Goal: Obtain resource: Download file/media

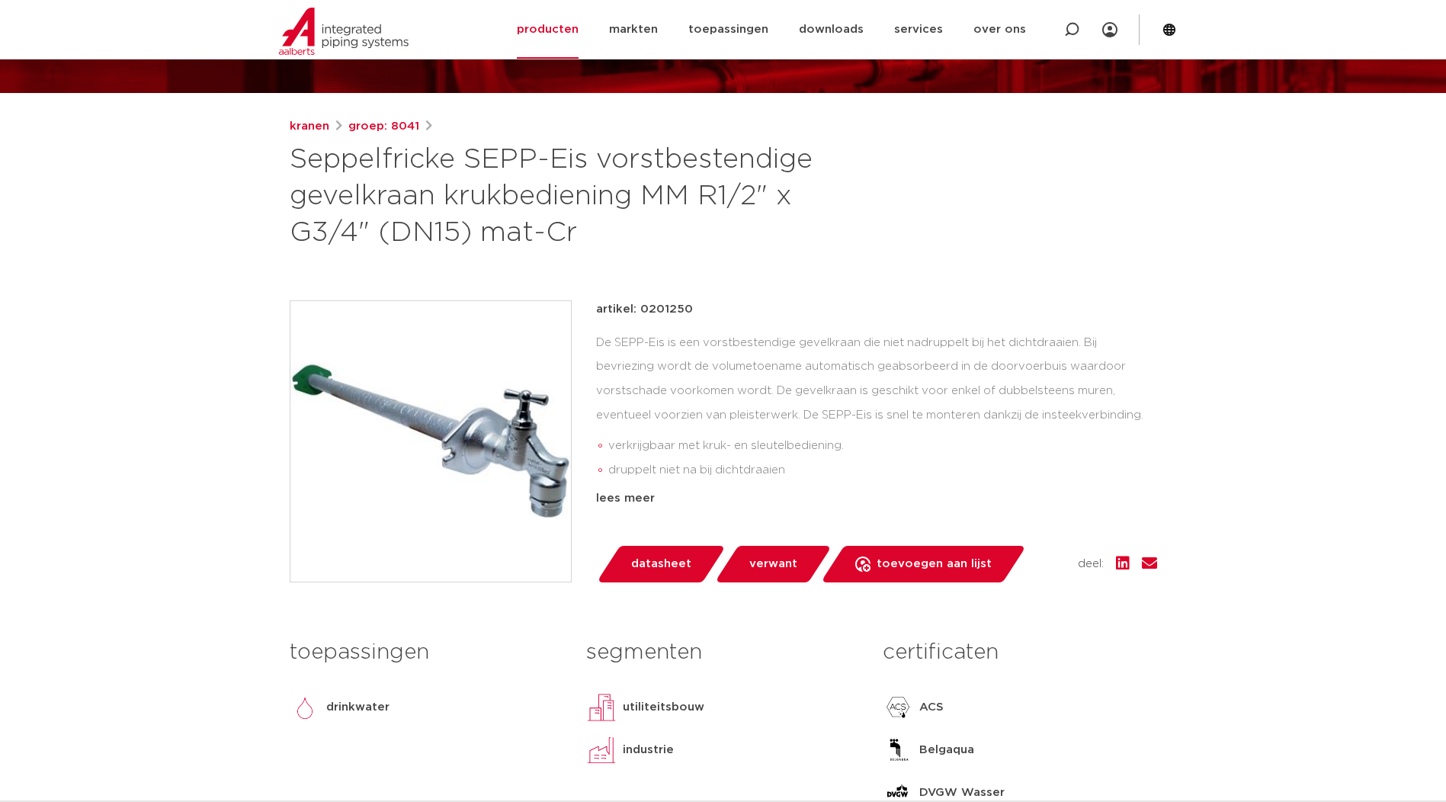
click at [1028, 415] on div "De SEPP-Eis is een vorstbestendige gevelkraan die niet nadruppelt bij het dicht…" at bounding box center [876, 407] width 561 height 152
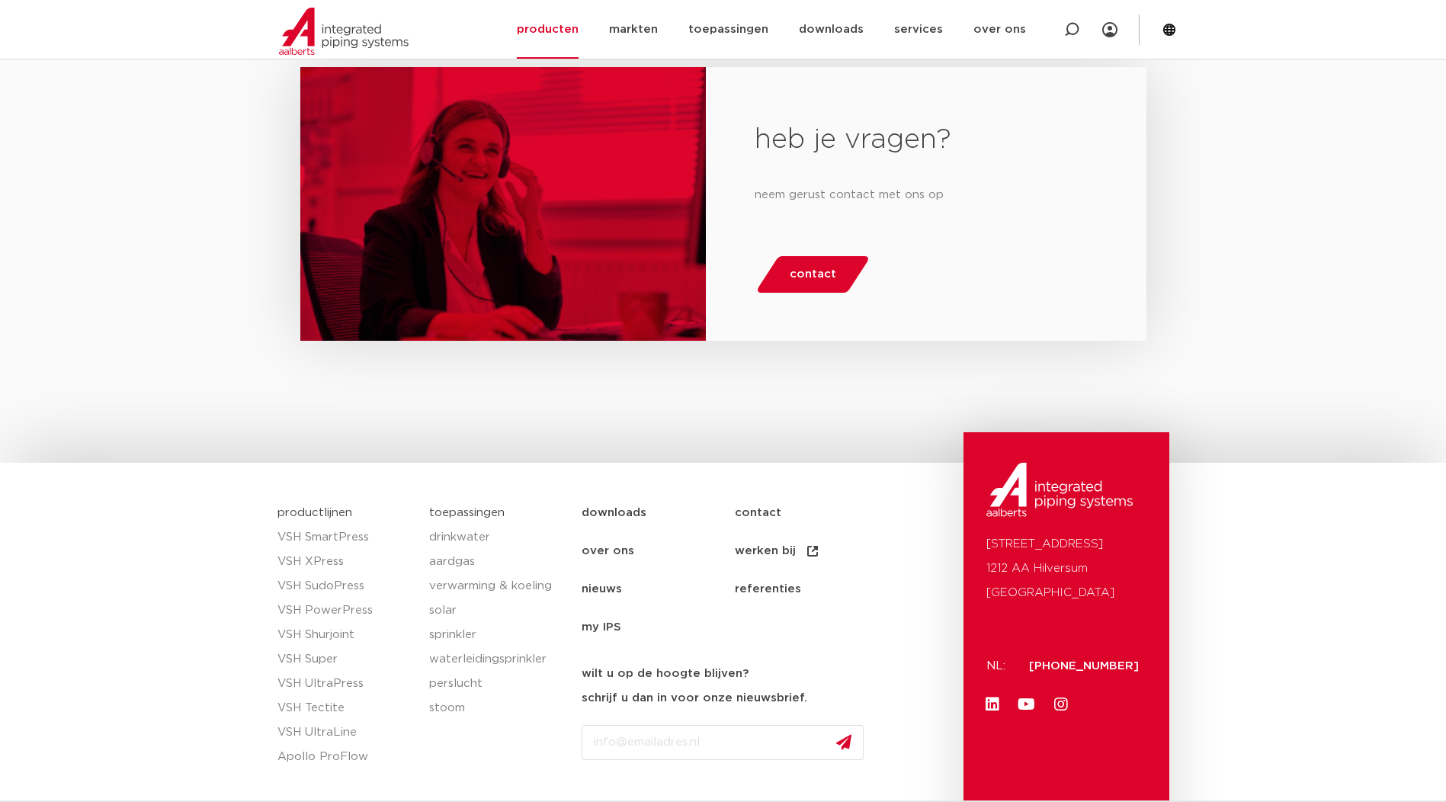
scroll to position [2550, 0]
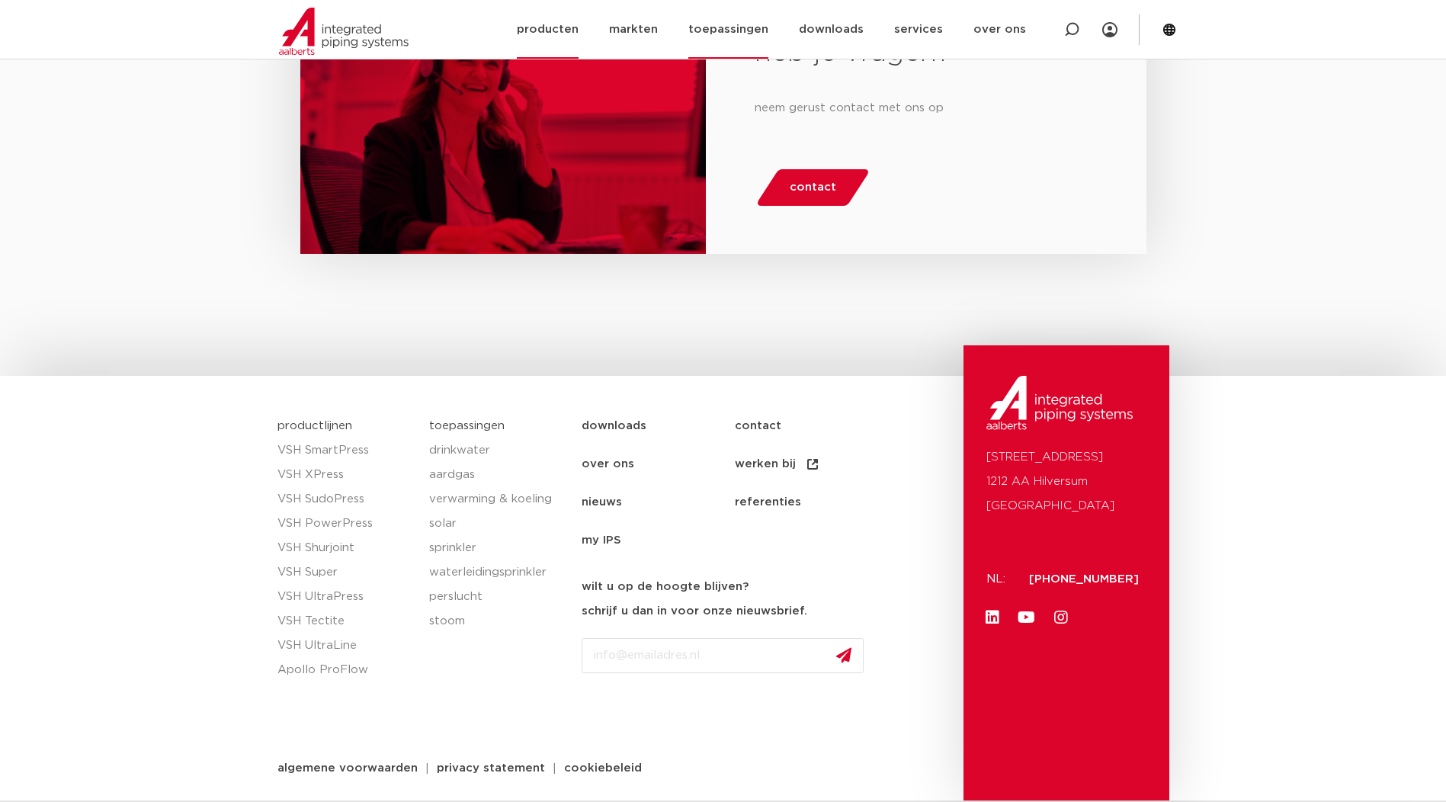
click at [727, 27] on link "toepassingen" at bounding box center [728, 29] width 80 height 59
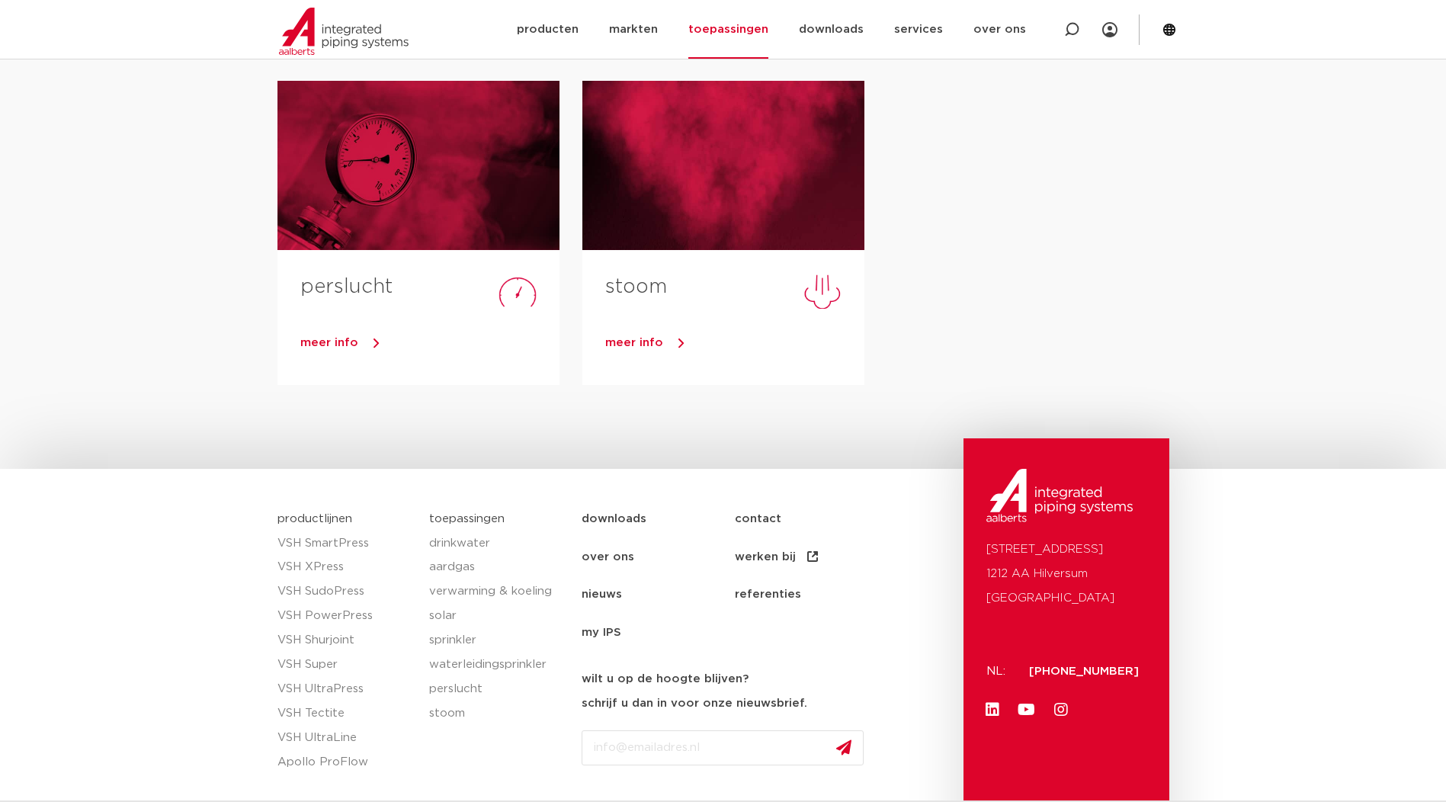
scroll to position [915, 0]
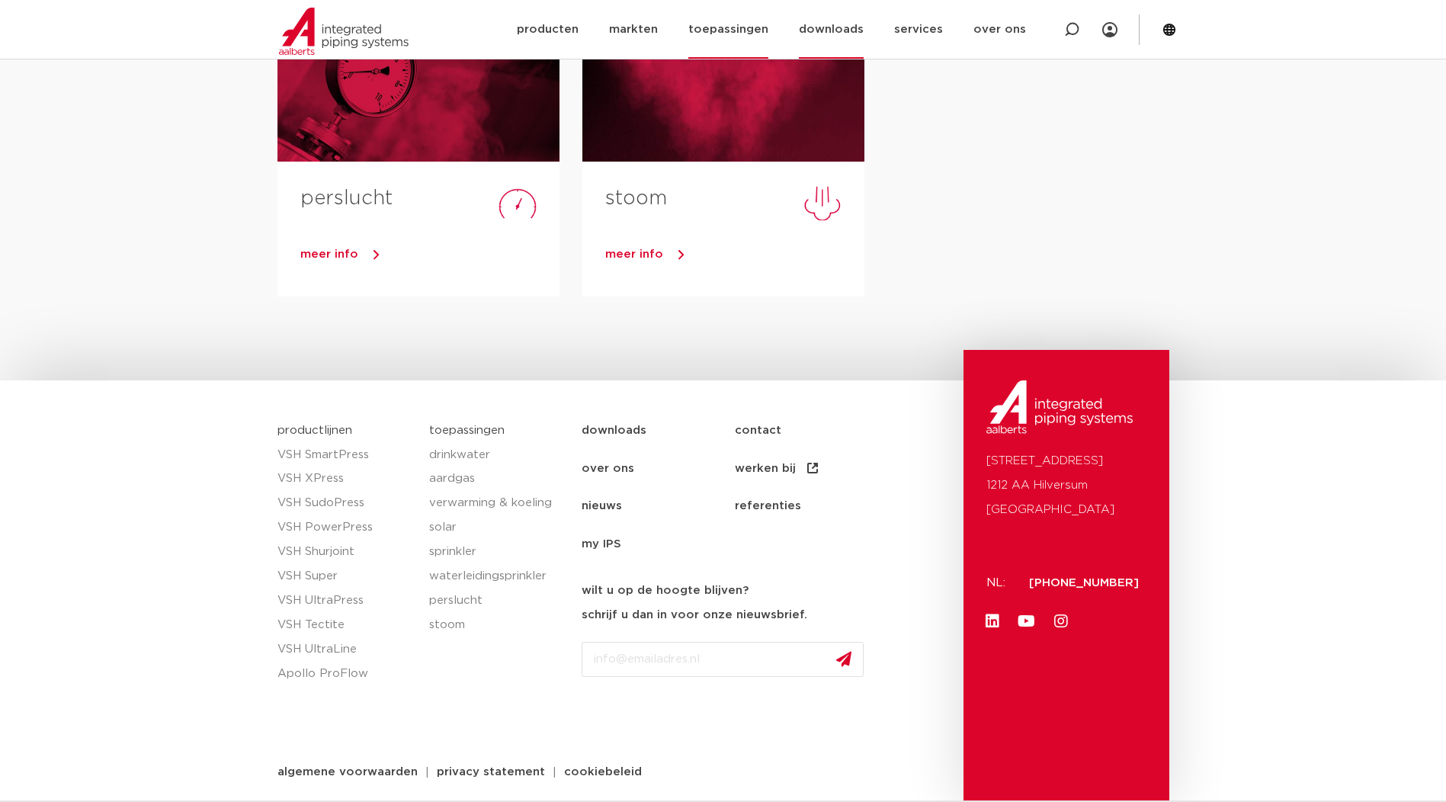
click at [841, 24] on link "downloads" at bounding box center [831, 29] width 65 height 59
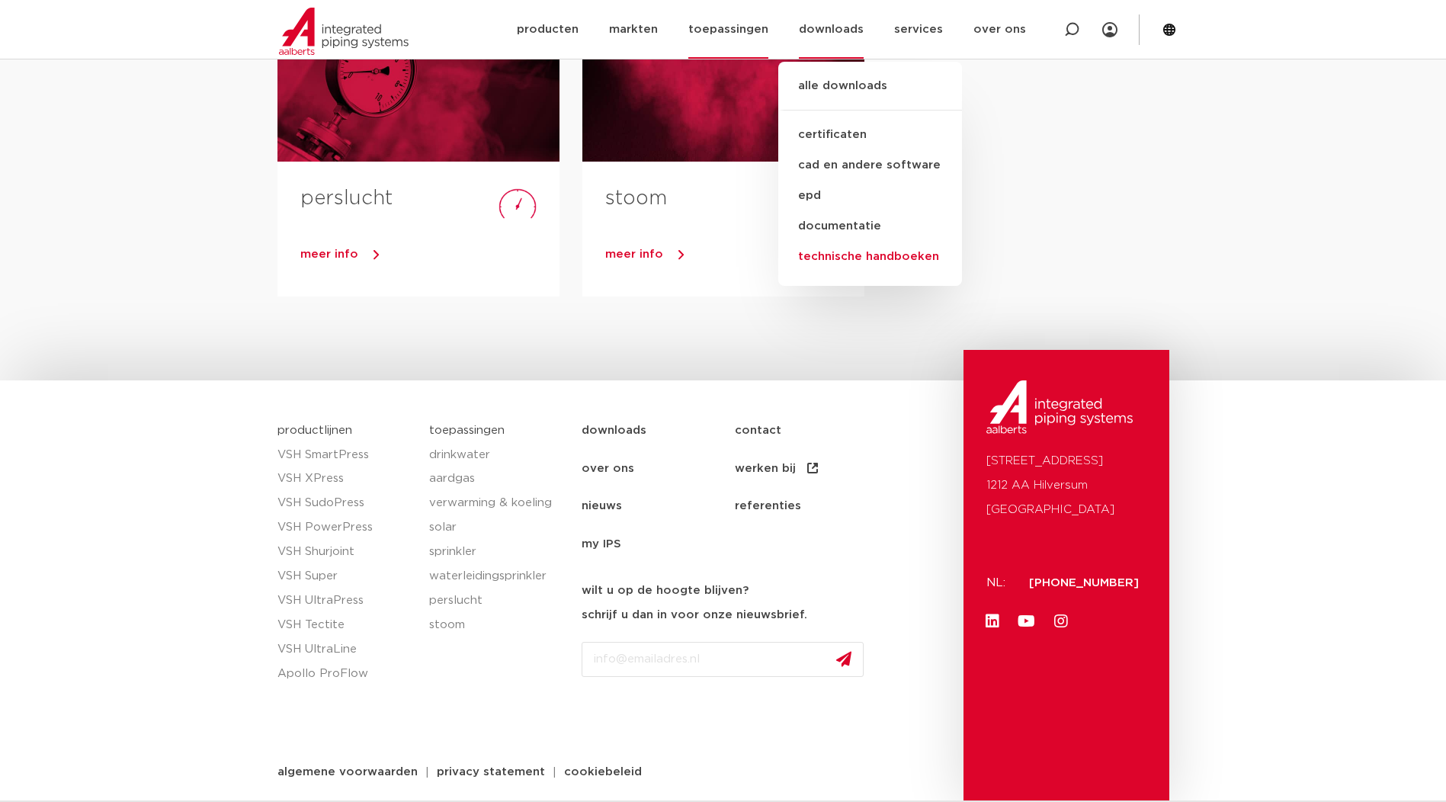
click at [929, 266] on link "technische handboeken" at bounding box center [870, 257] width 184 height 30
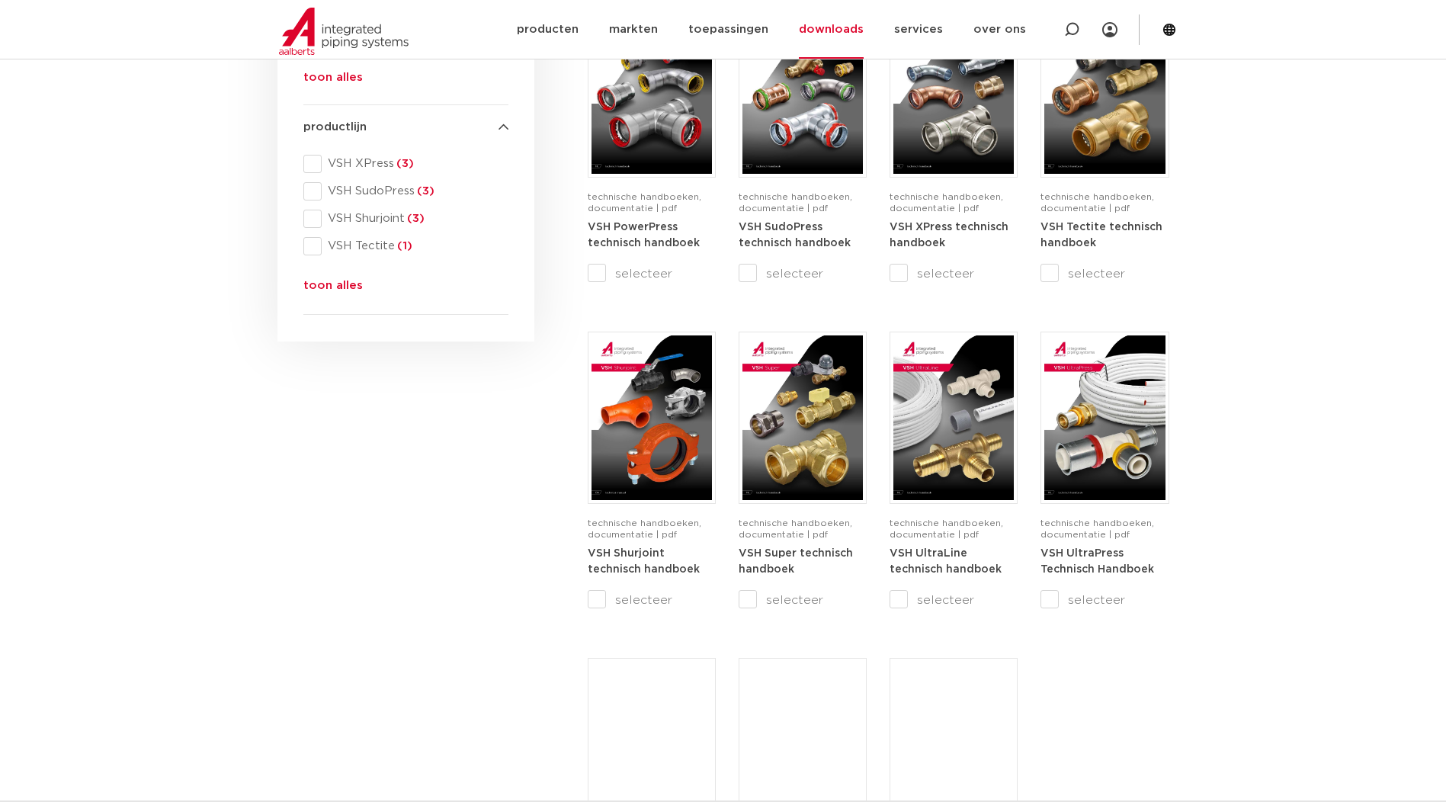
scroll to position [686, 0]
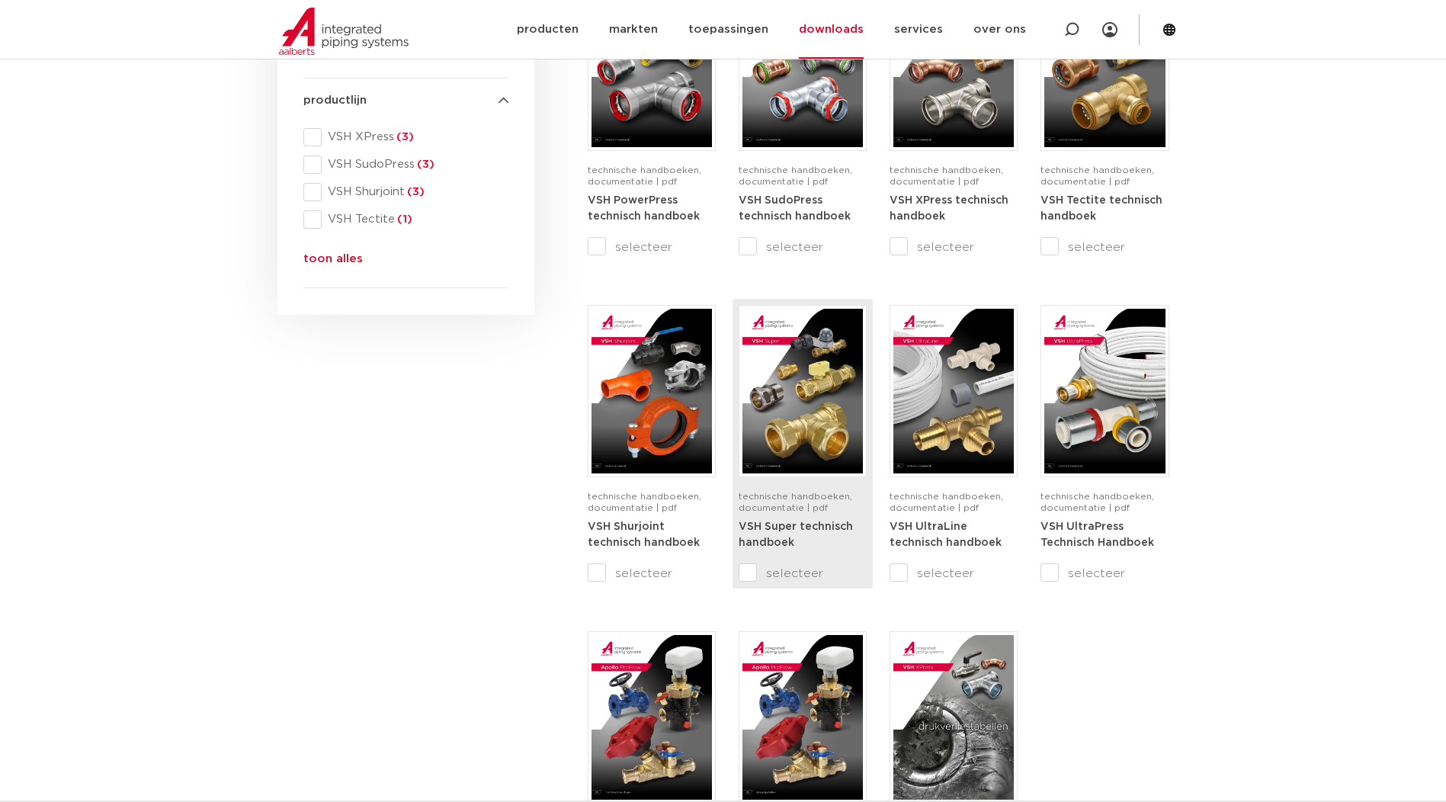
click at [792, 534] on div "VSH Super technisch handboek" at bounding box center [803, 541] width 128 height 46
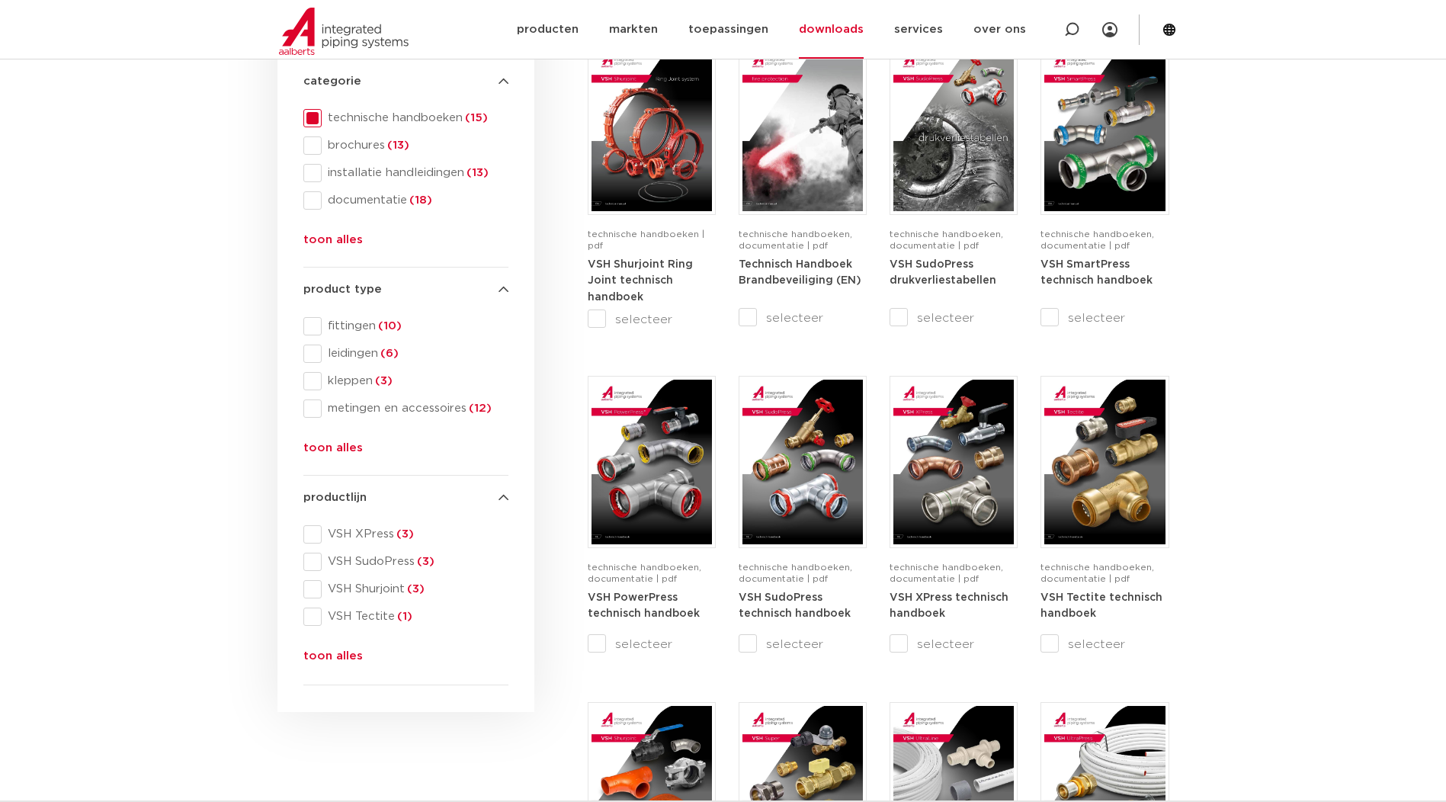
scroll to position [305, 0]
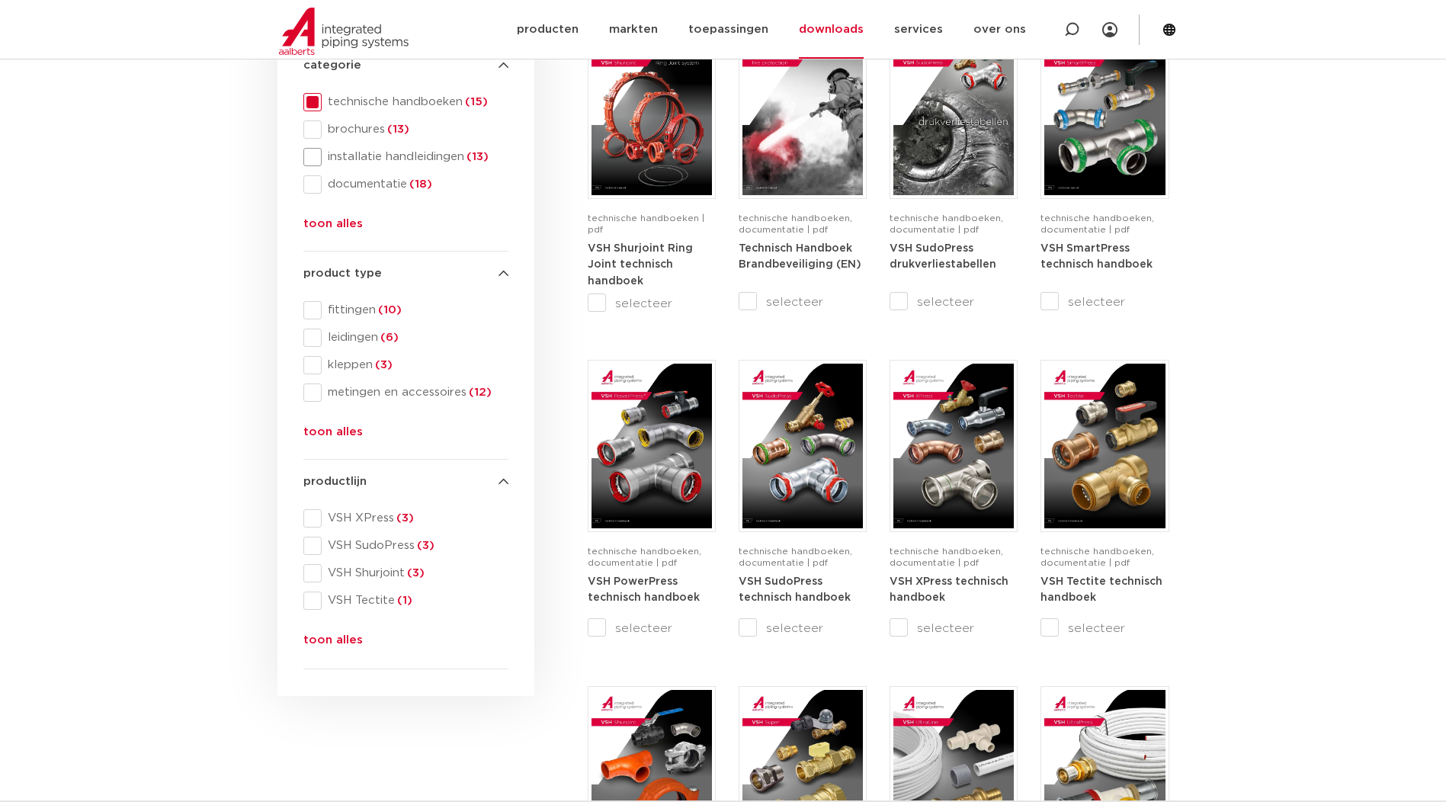
click at [329, 152] on span "installatie handleidingen (13)" at bounding box center [415, 156] width 187 height 15
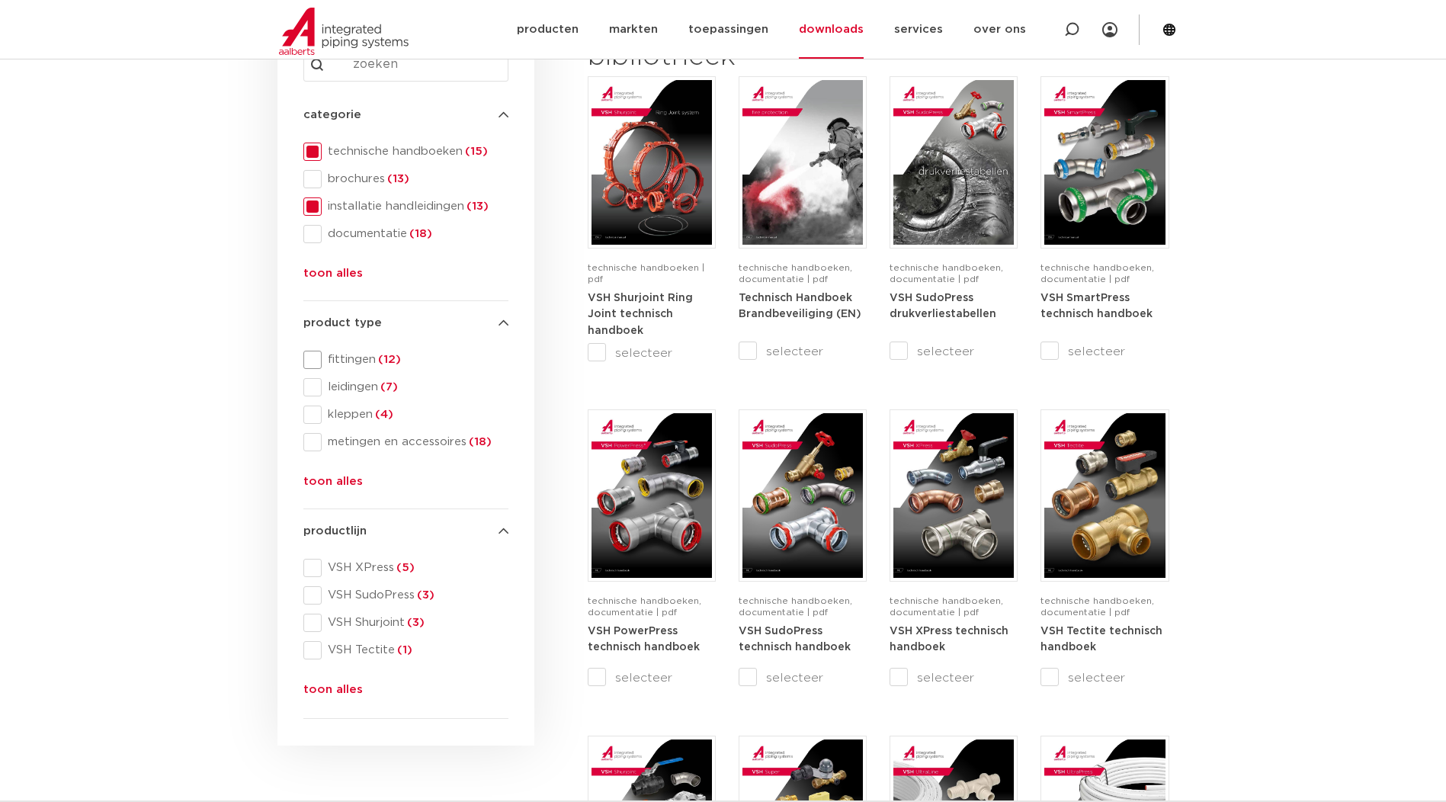
scroll to position [229, 0]
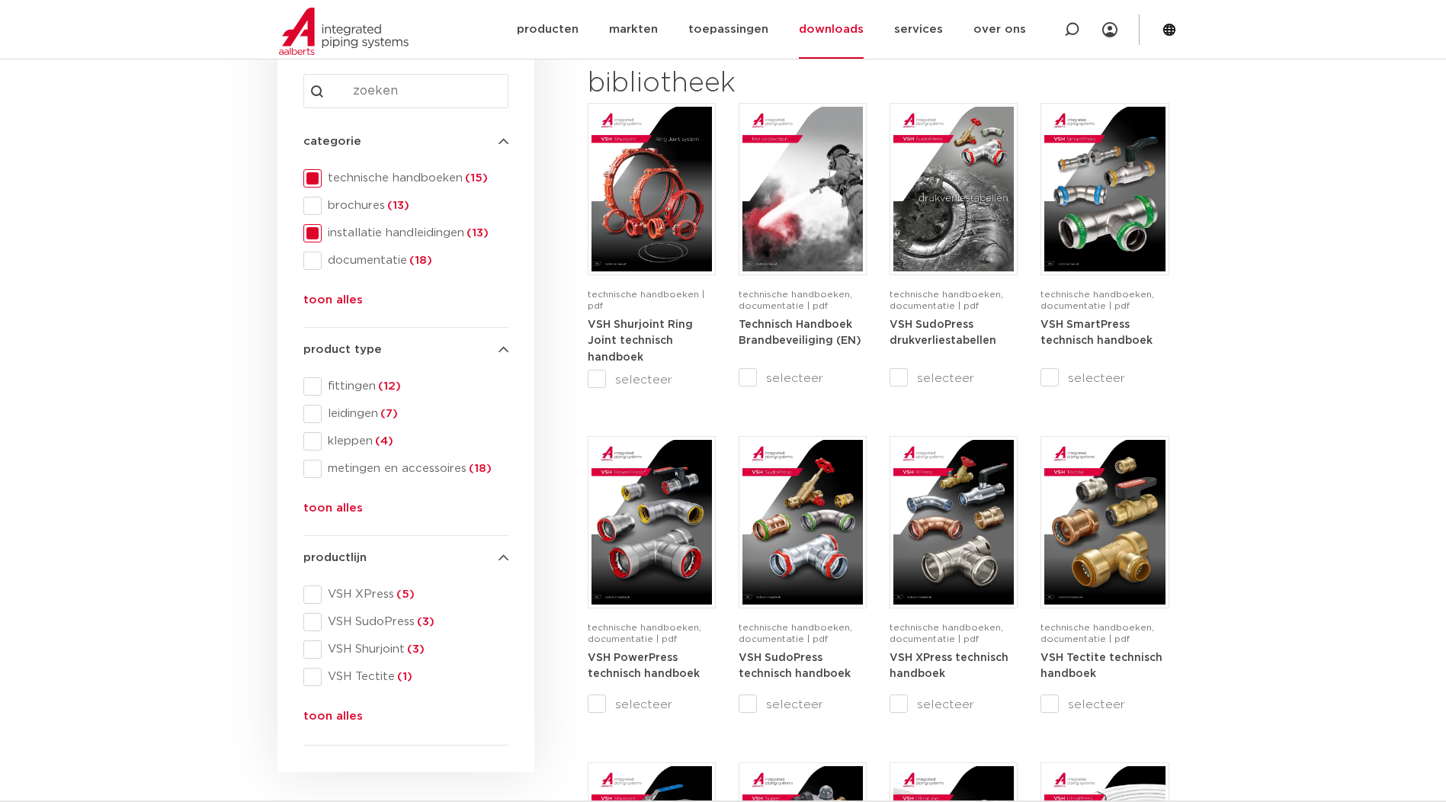
click at [334, 513] on button "toon alles" at bounding box center [332, 511] width 59 height 24
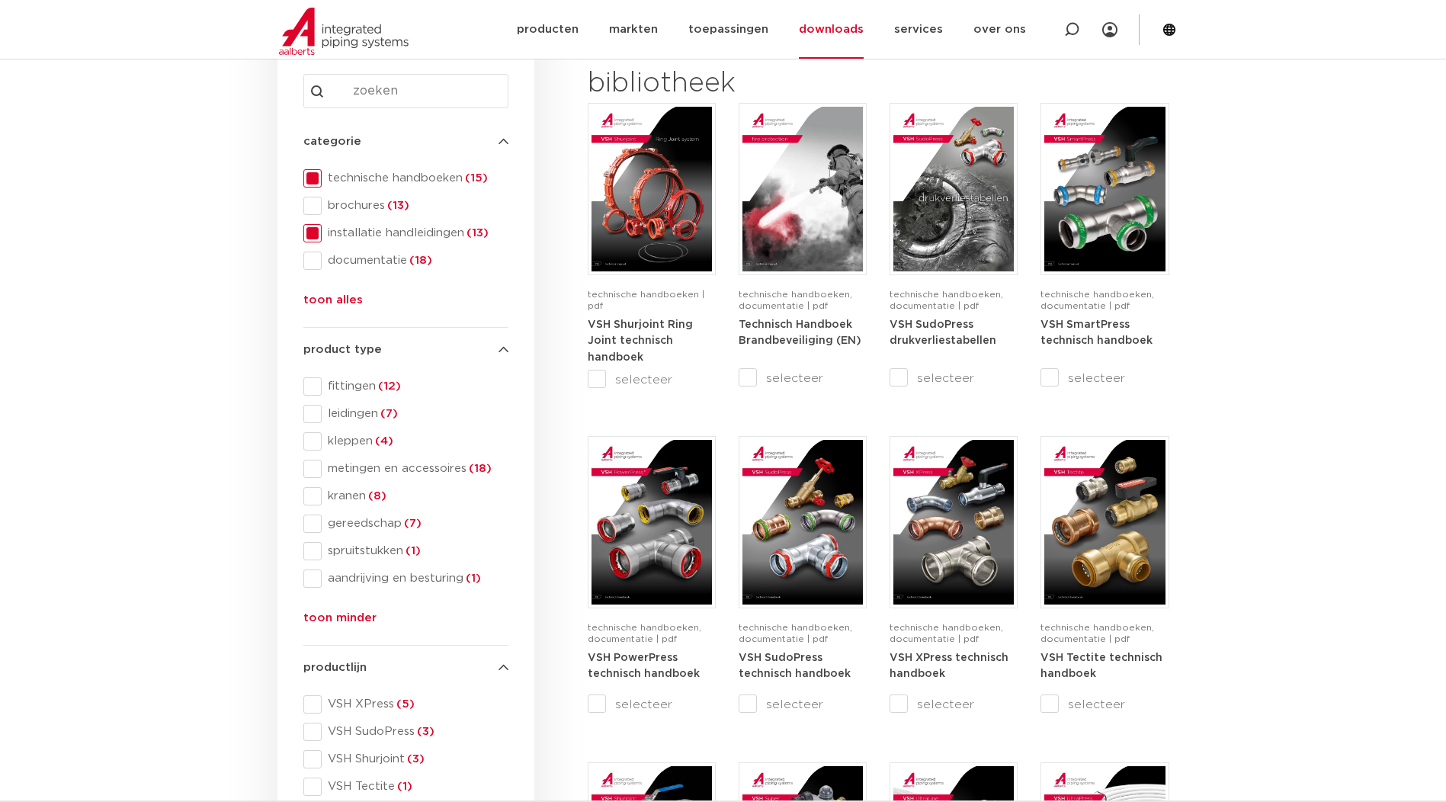
click at [320, 181] on span at bounding box center [312, 178] width 18 height 18
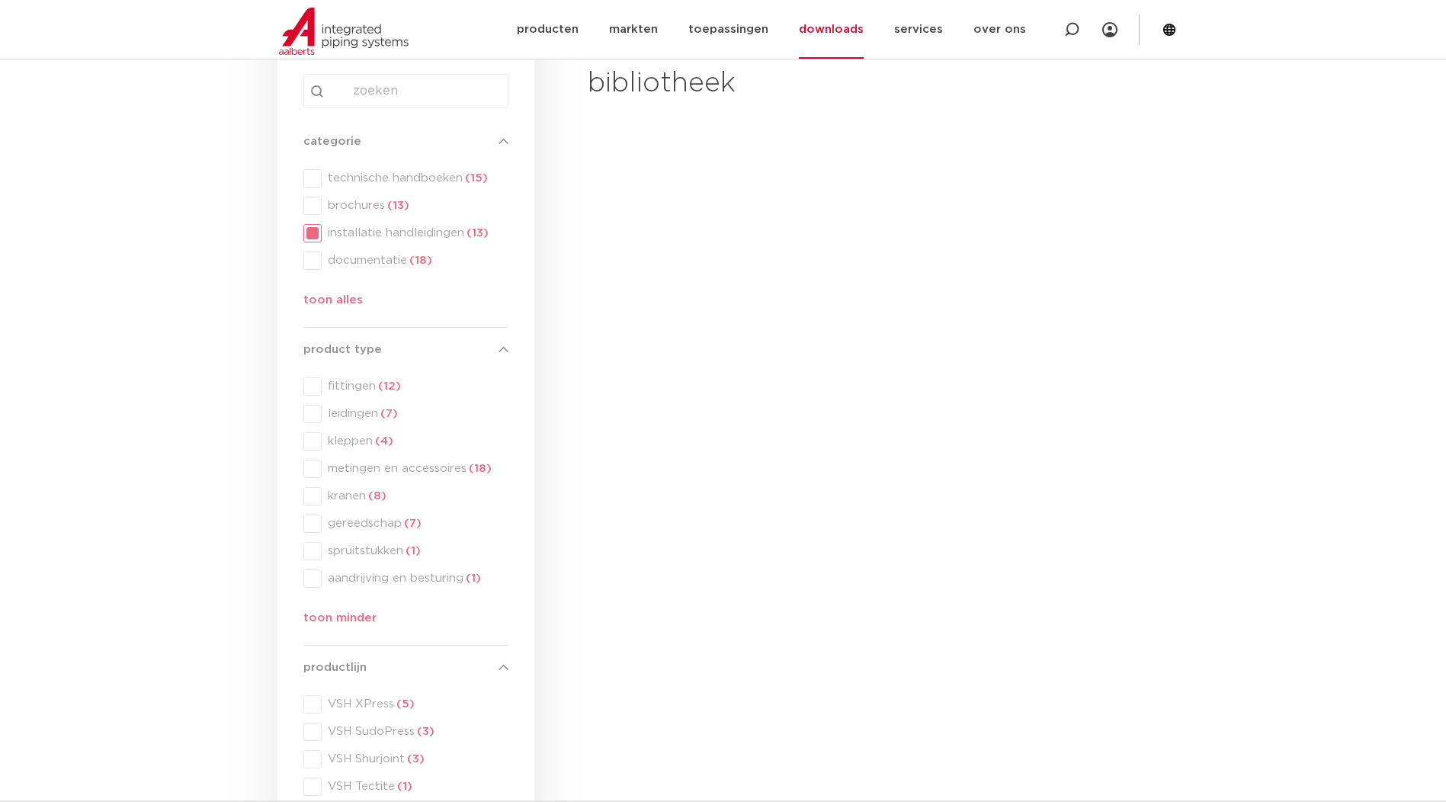
click at [318, 230] on div "categorie categorie technische handboeken (15) brochures (13) installatie handl…" at bounding box center [405, 224] width 205 height 183
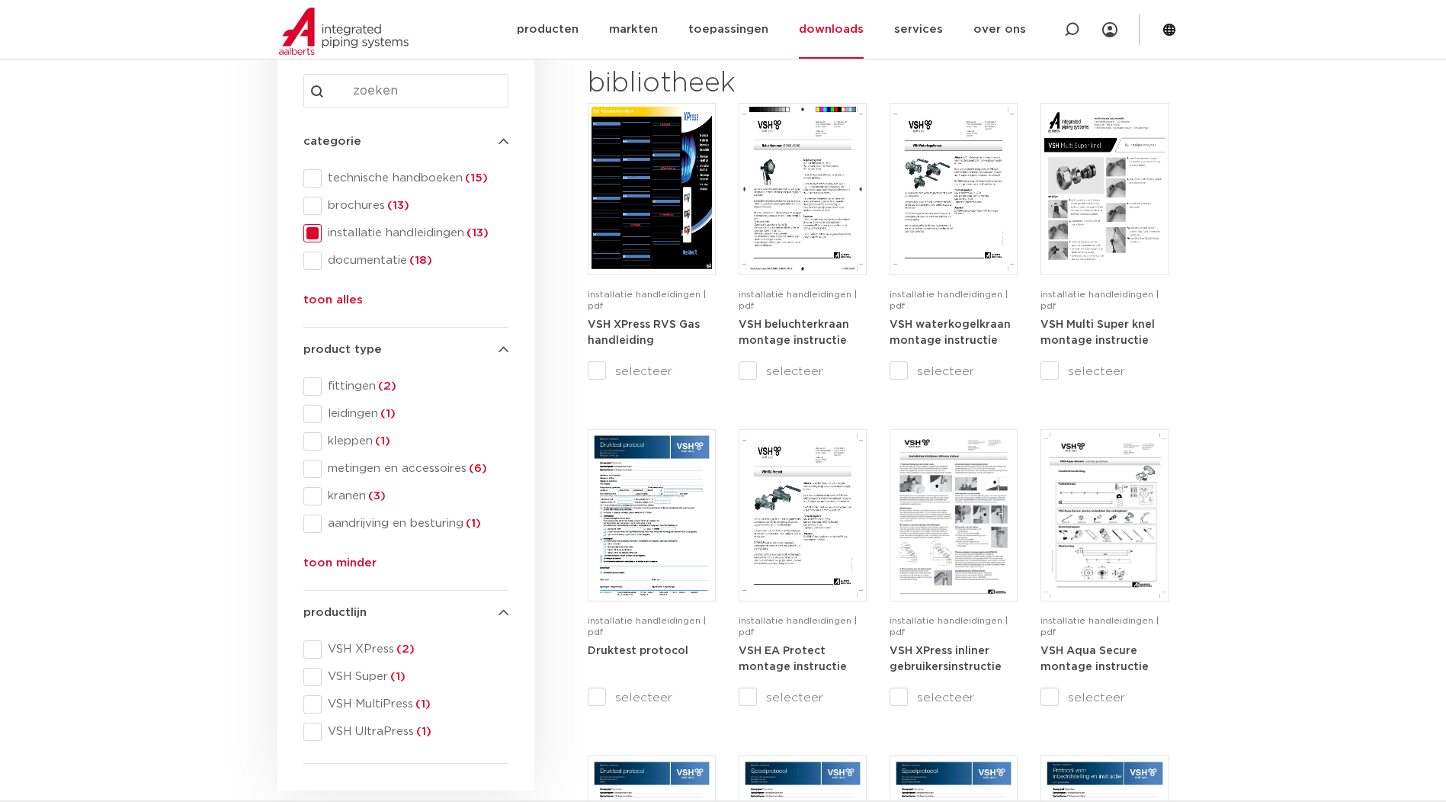
click at [317, 232] on span at bounding box center [312, 233] width 18 height 18
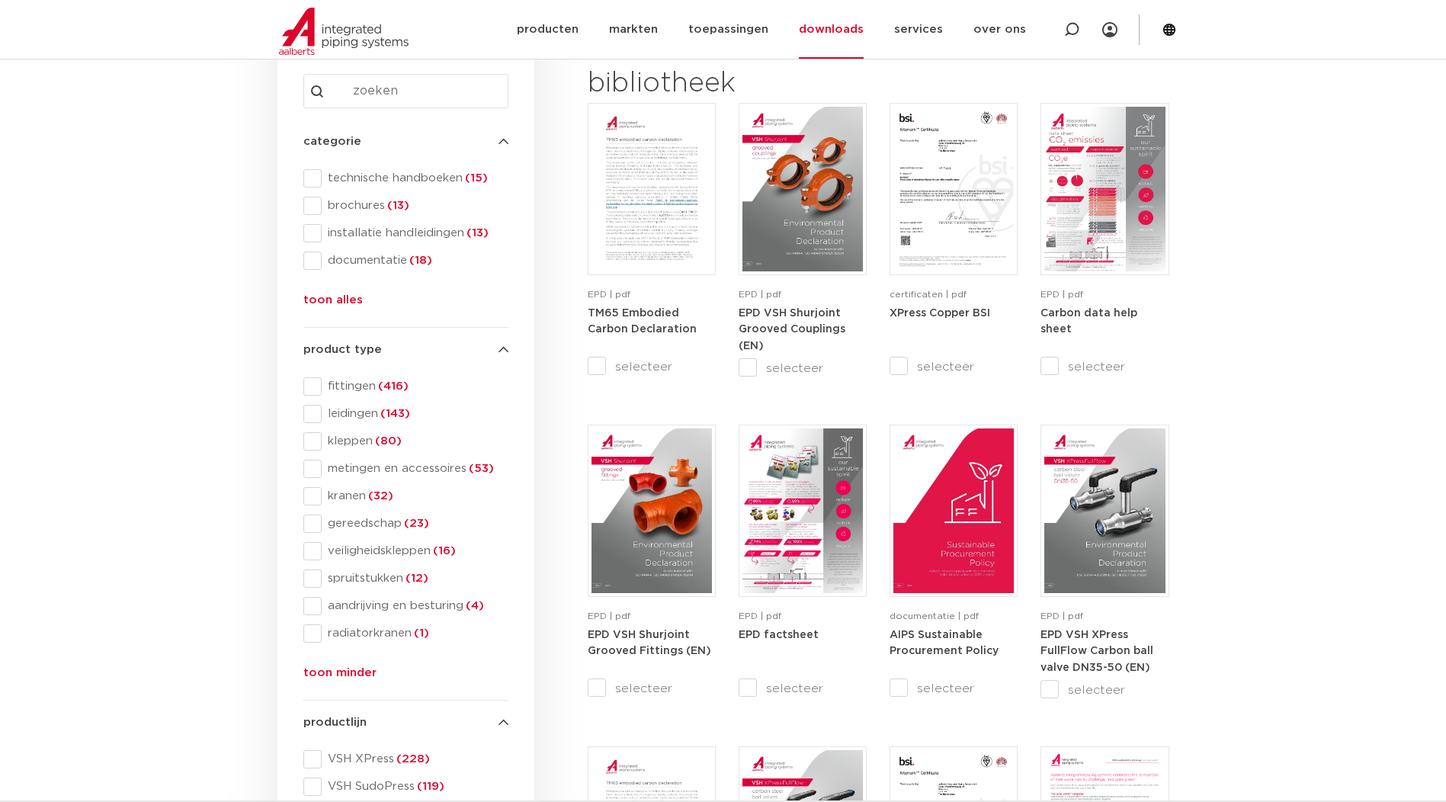
click at [316, 496] on span at bounding box center [312, 496] width 18 height 18
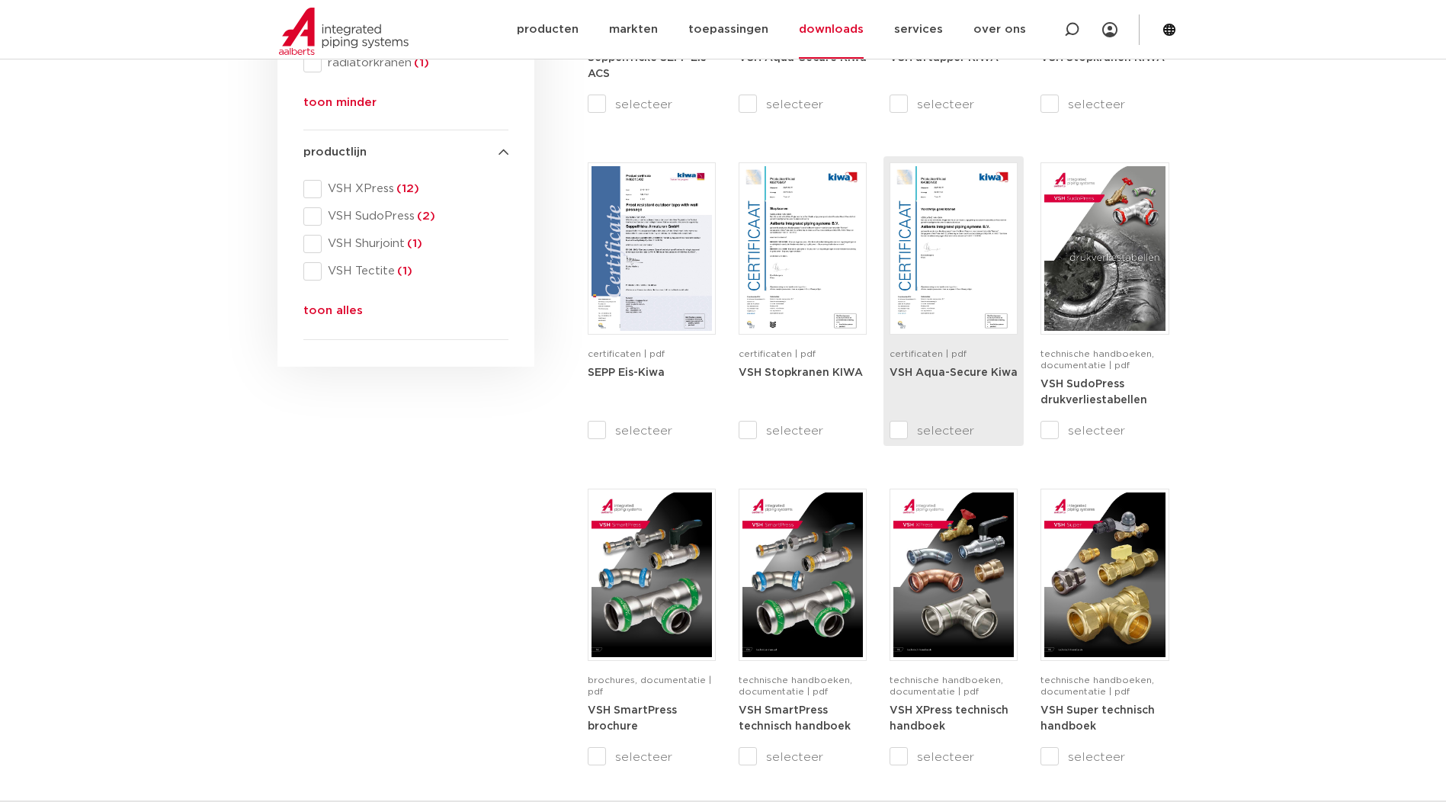
scroll to position [610, 0]
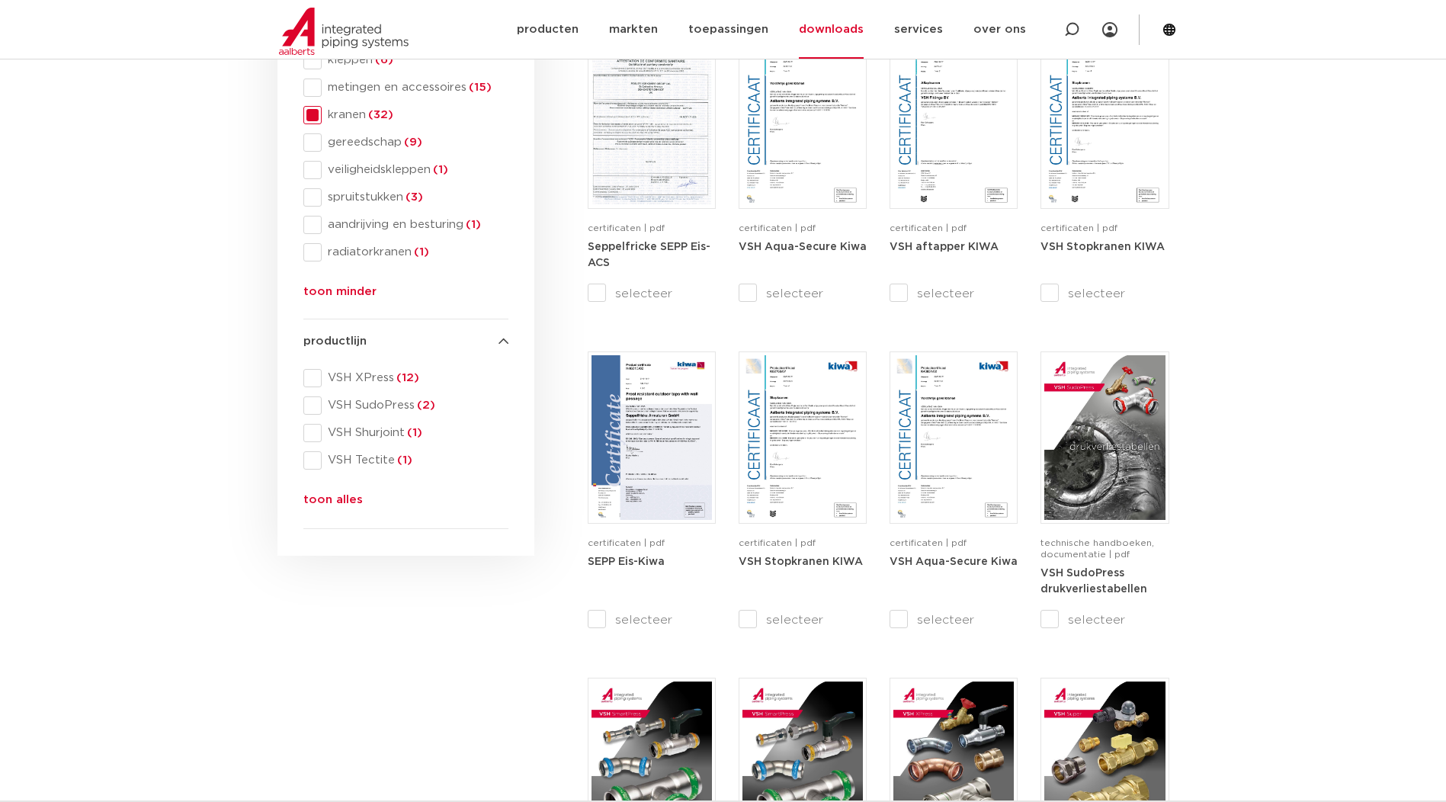
click at [335, 503] on button "toon alles" at bounding box center [332, 503] width 59 height 24
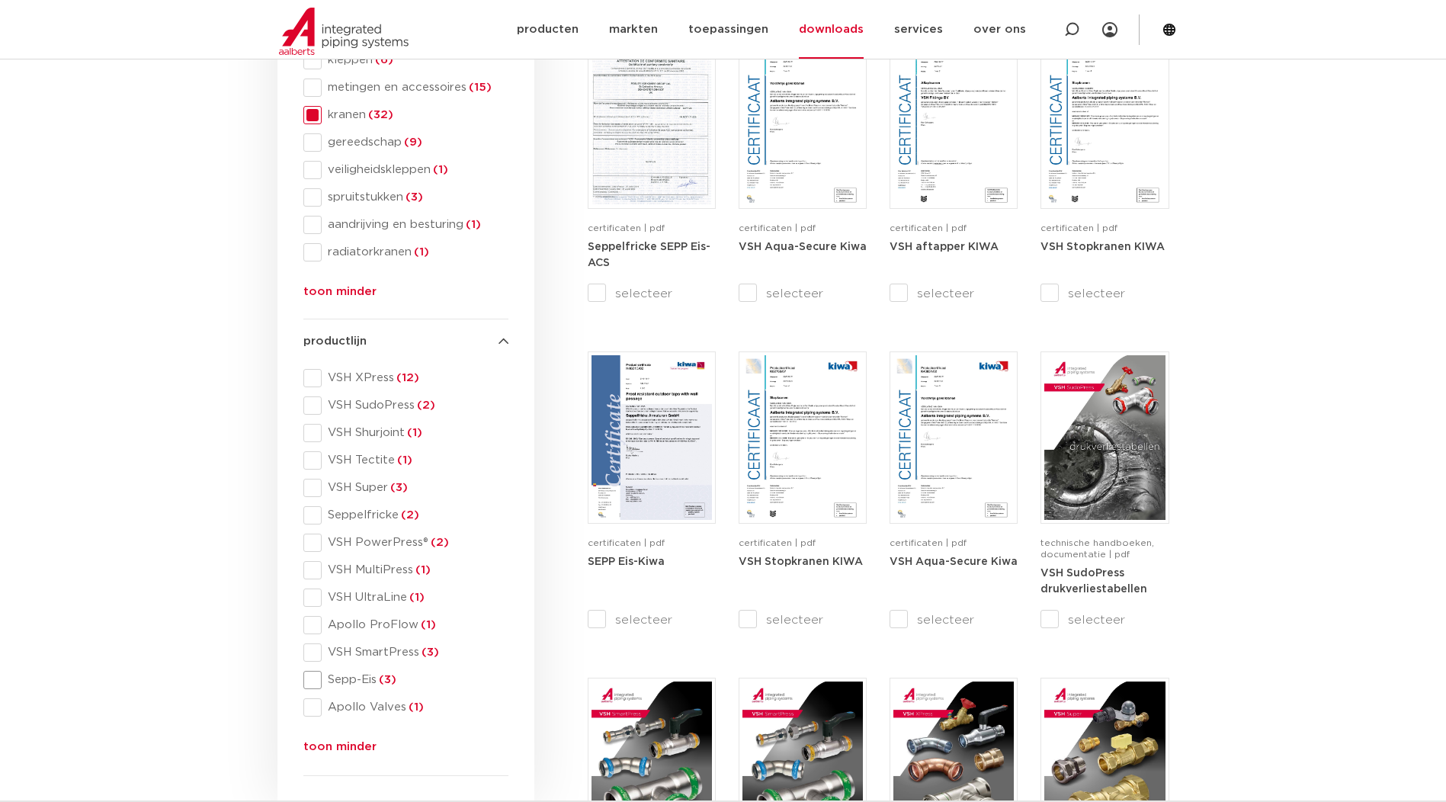
click at [323, 677] on span "Sepp-Eis (3)" at bounding box center [415, 679] width 187 height 15
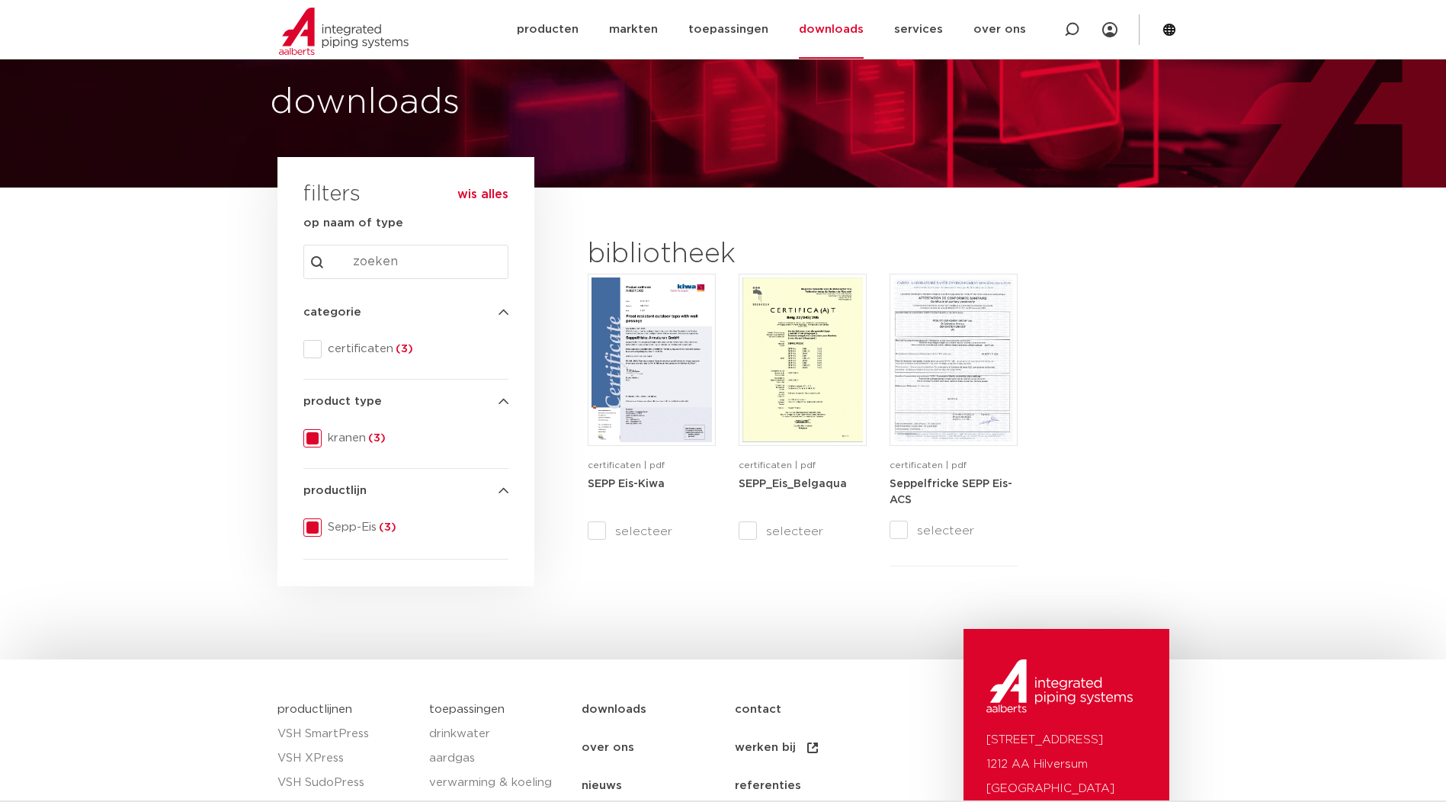
scroll to position [37, 0]
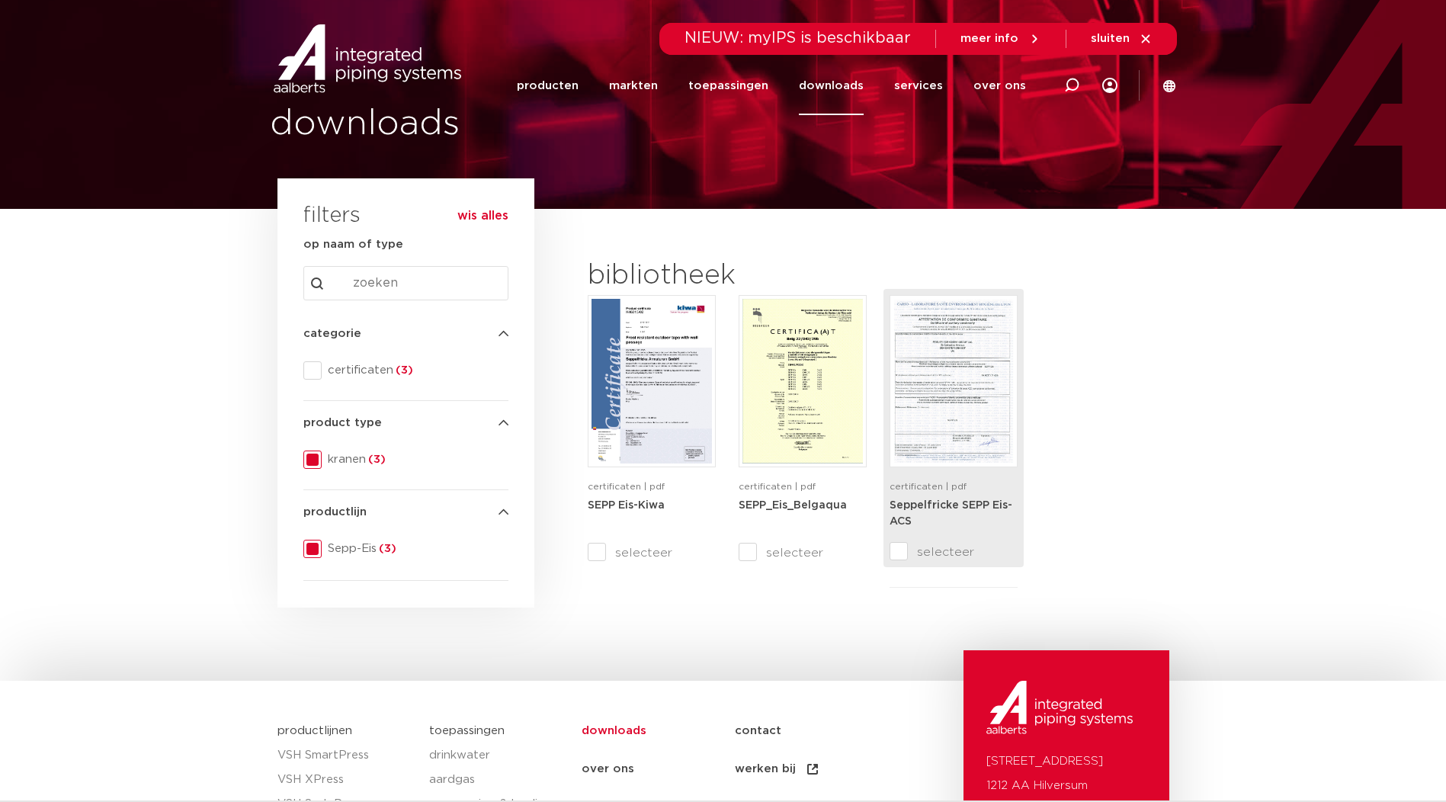
click at [959, 422] on img at bounding box center [954, 381] width 120 height 165
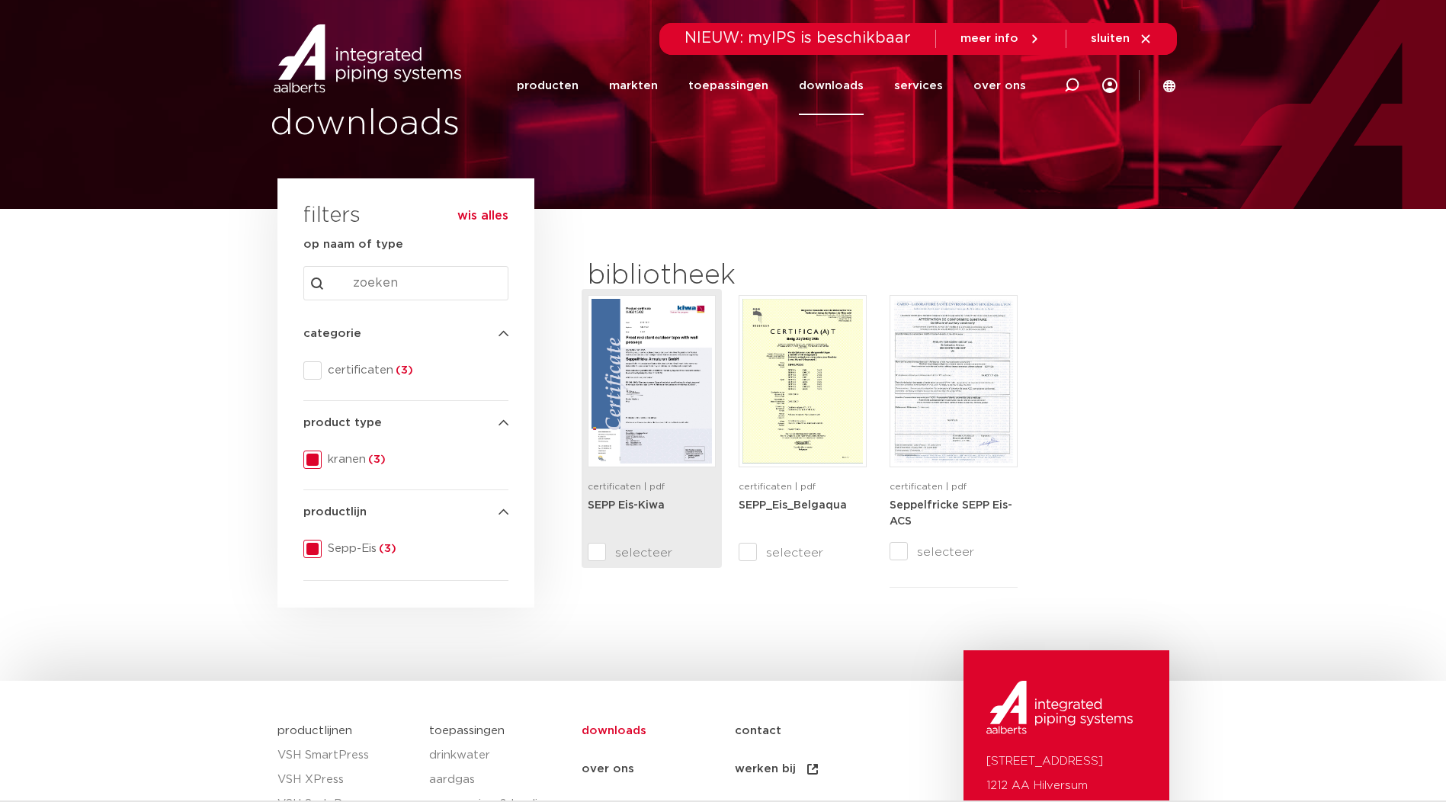
click at [589, 488] on span "certificaten | pdf" at bounding box center [626, 486] width 77 height 9
click at [308, 467] on span at bounding box center [312, 460] width 18 height 18
click at [313, 543] on span at bounding box center [312, 549] width 18 height 18
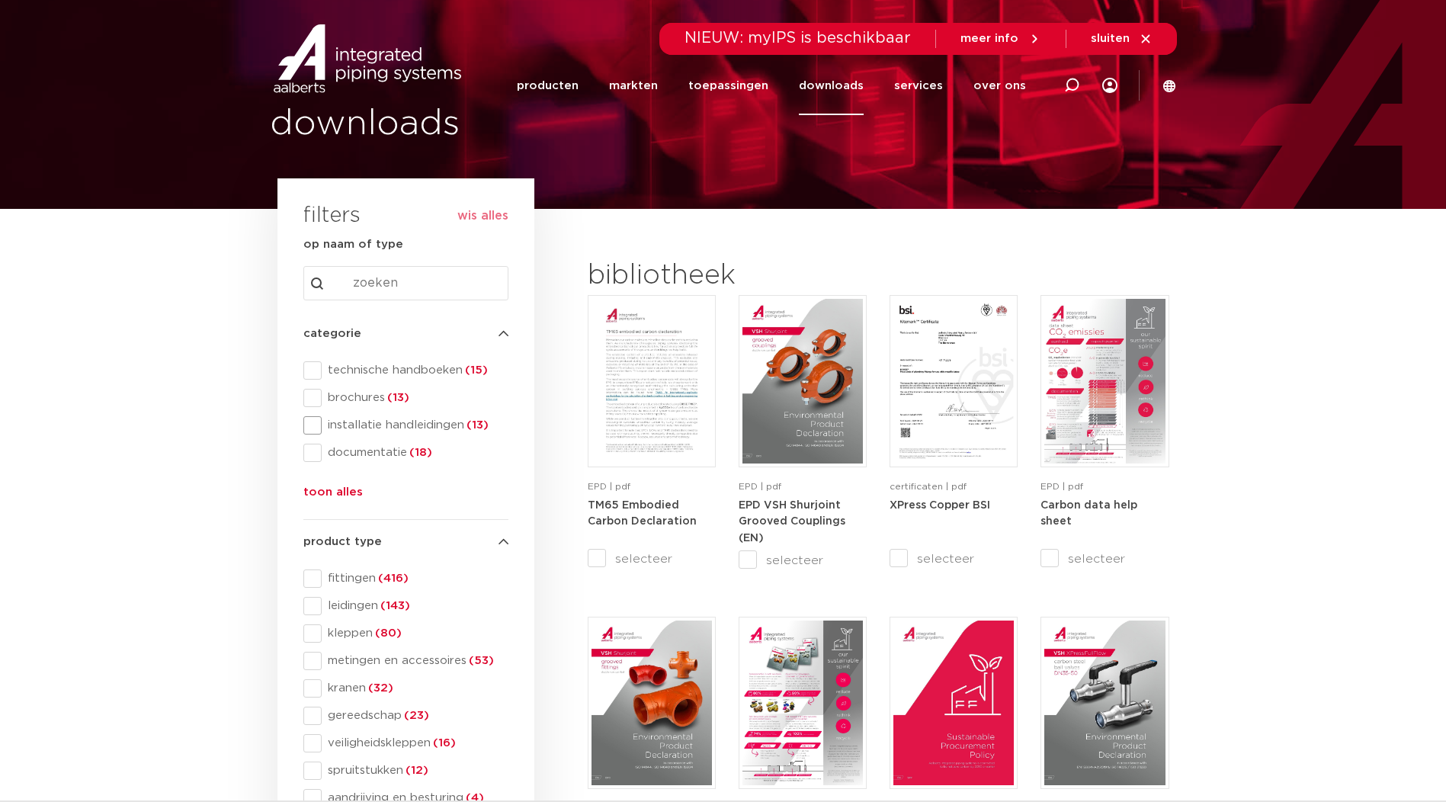
click at [416, 425] on span "installatie handleidingen (13)" at bounding box center [415, 425] width 187 height 15
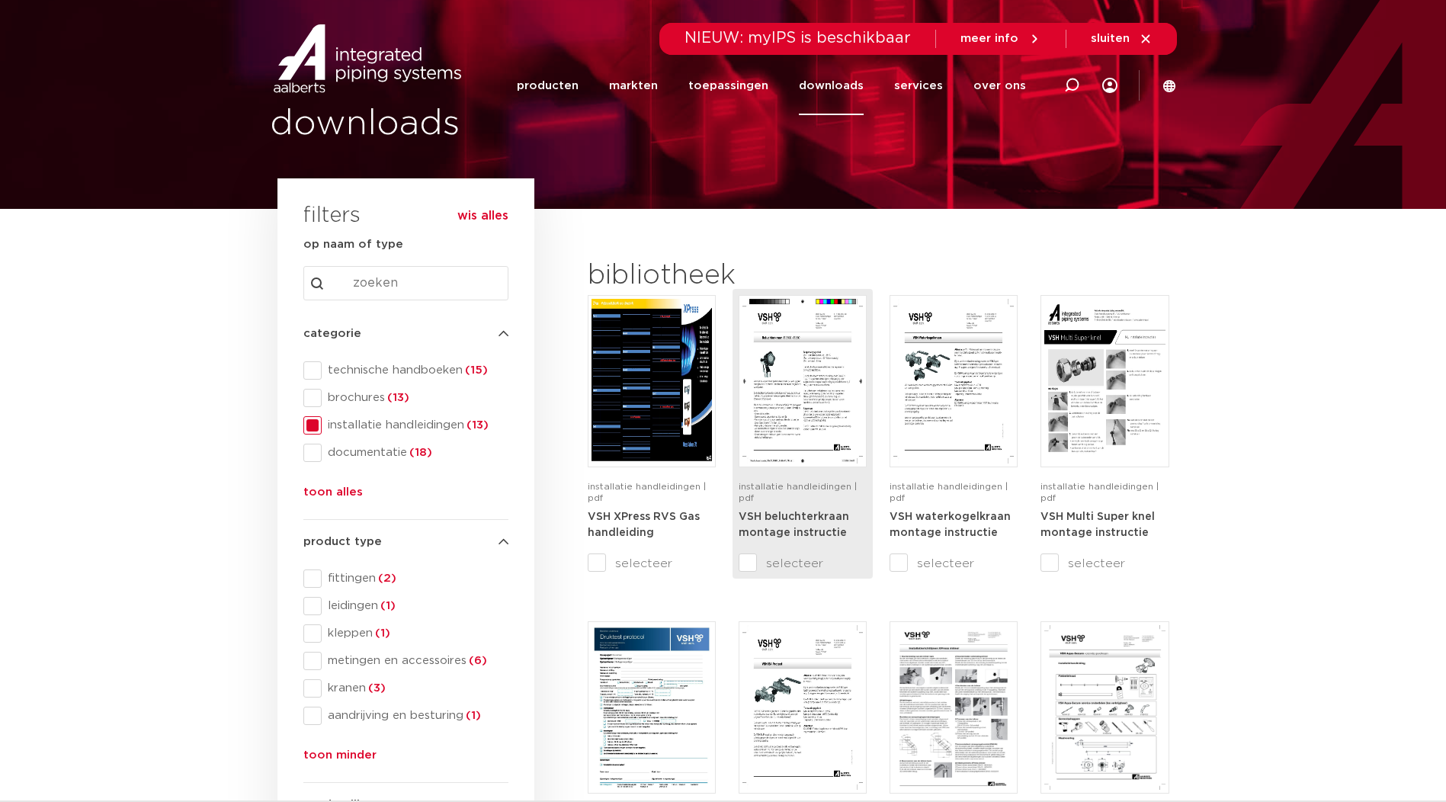
click at [793, 520] on strong "VSH beluchterkraan montage instructie" at bounding box center [794, 525] width 111 height 27
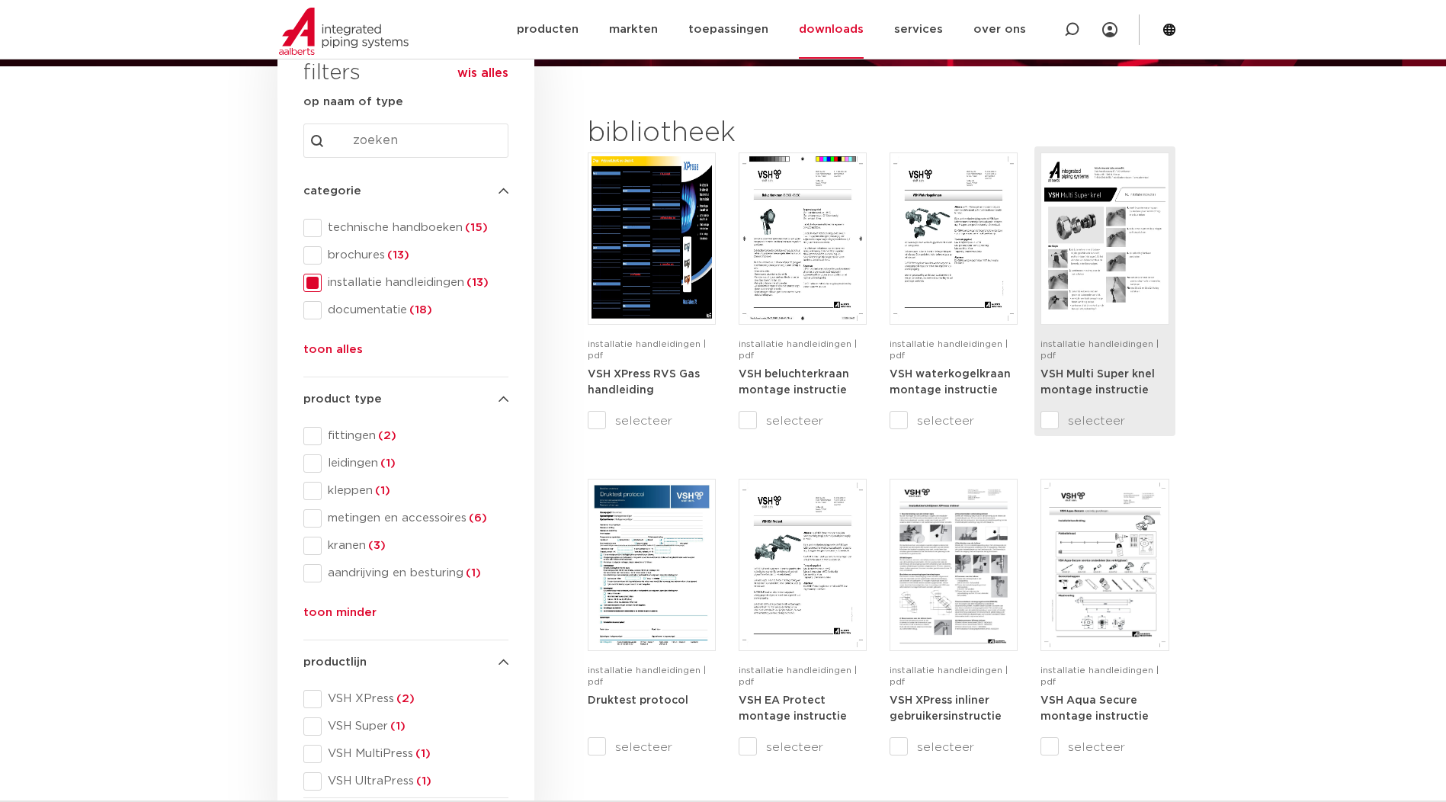
scroll to position [189, 0]
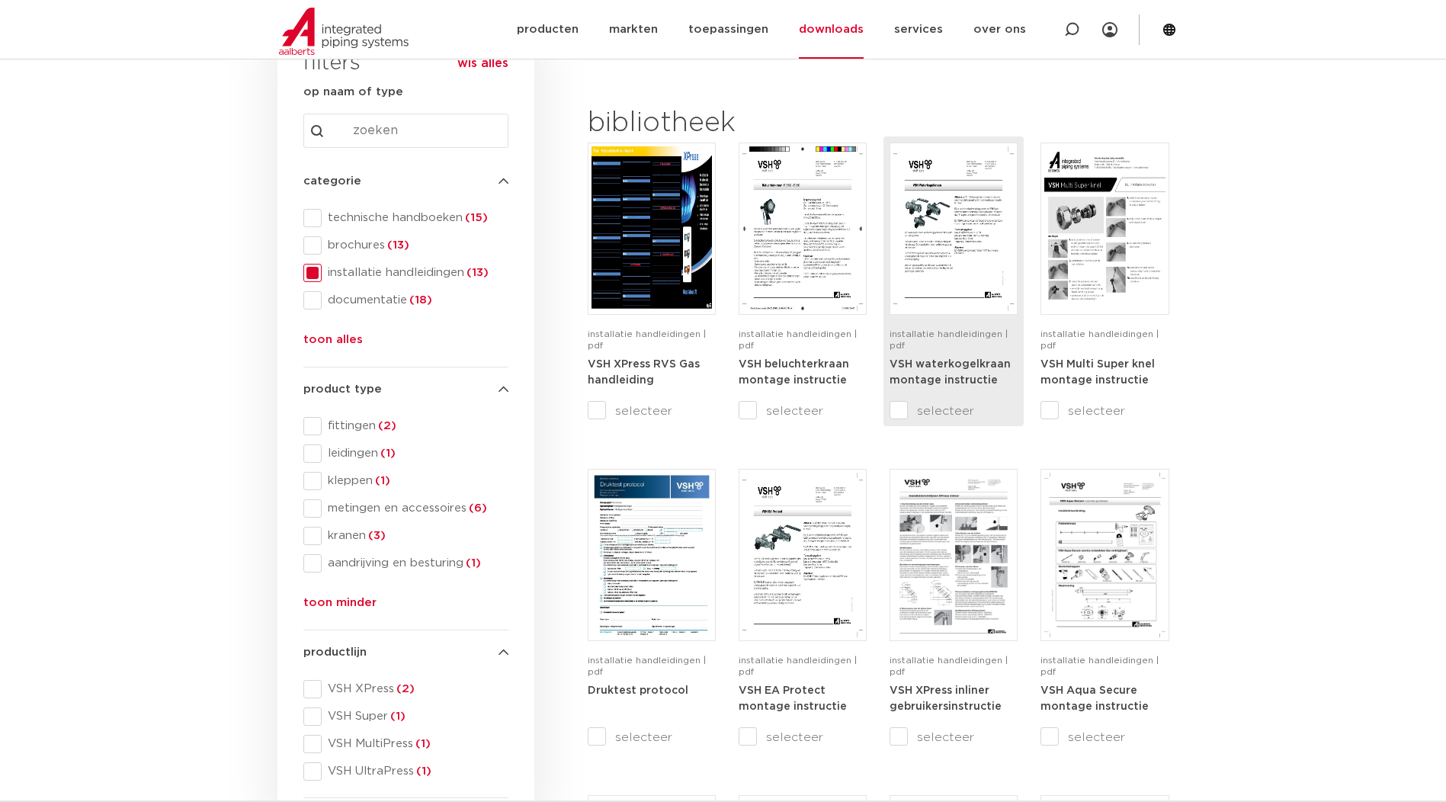
click at [942, 356] on div "VSH waterkogelkraan montage instructie" at bounding box center [954, 379] width 128 height 46
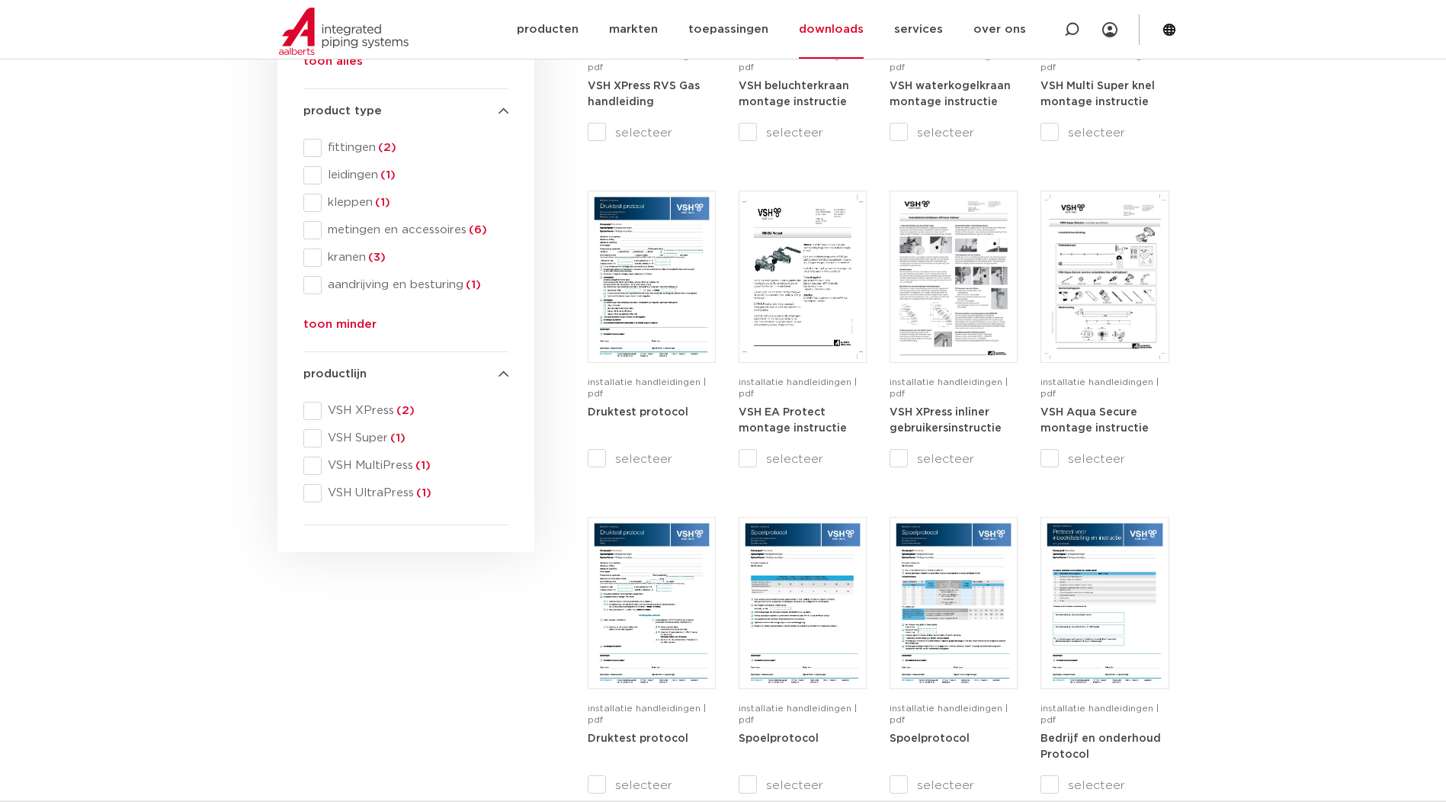
scroll to position [494, 0]
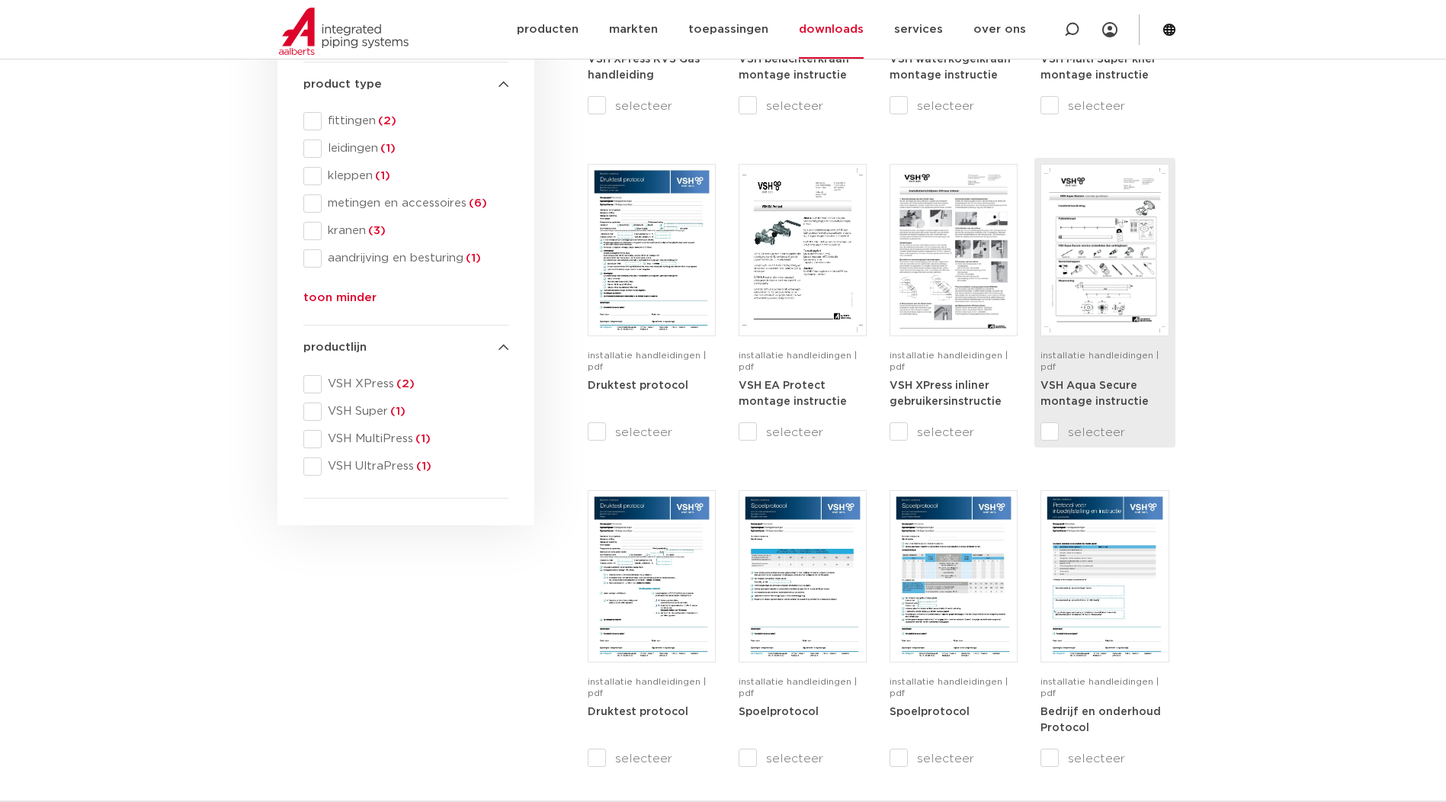
click at [1147, 365] on div "installatie handleidingen | pdf" at bounding box center [1105, 363] width 128 height 27
click at [1061, 364] on div "installatie handleidingen | pdf" at bounding box center [1105, 363] width 128 height 27
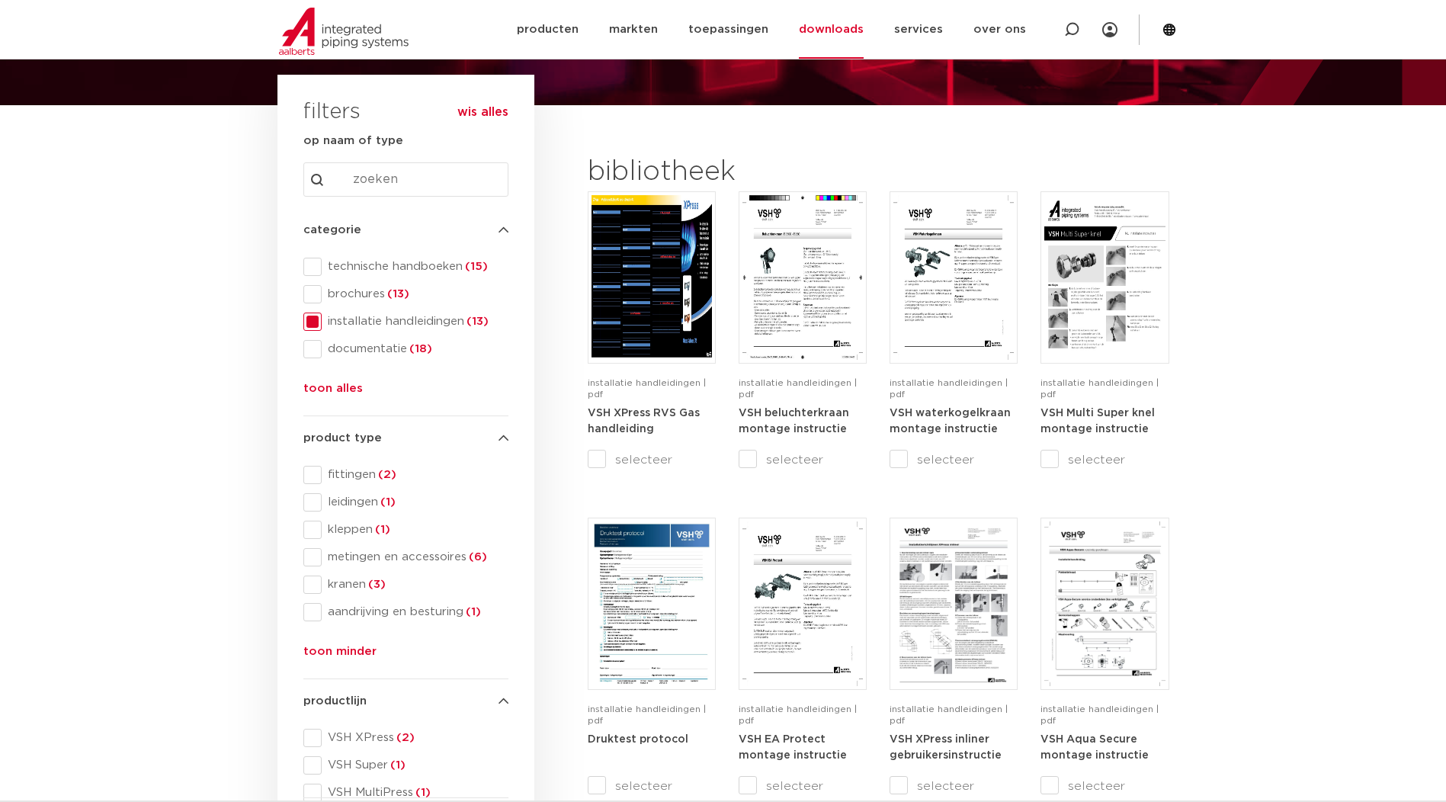
scroll to position [37, 0]
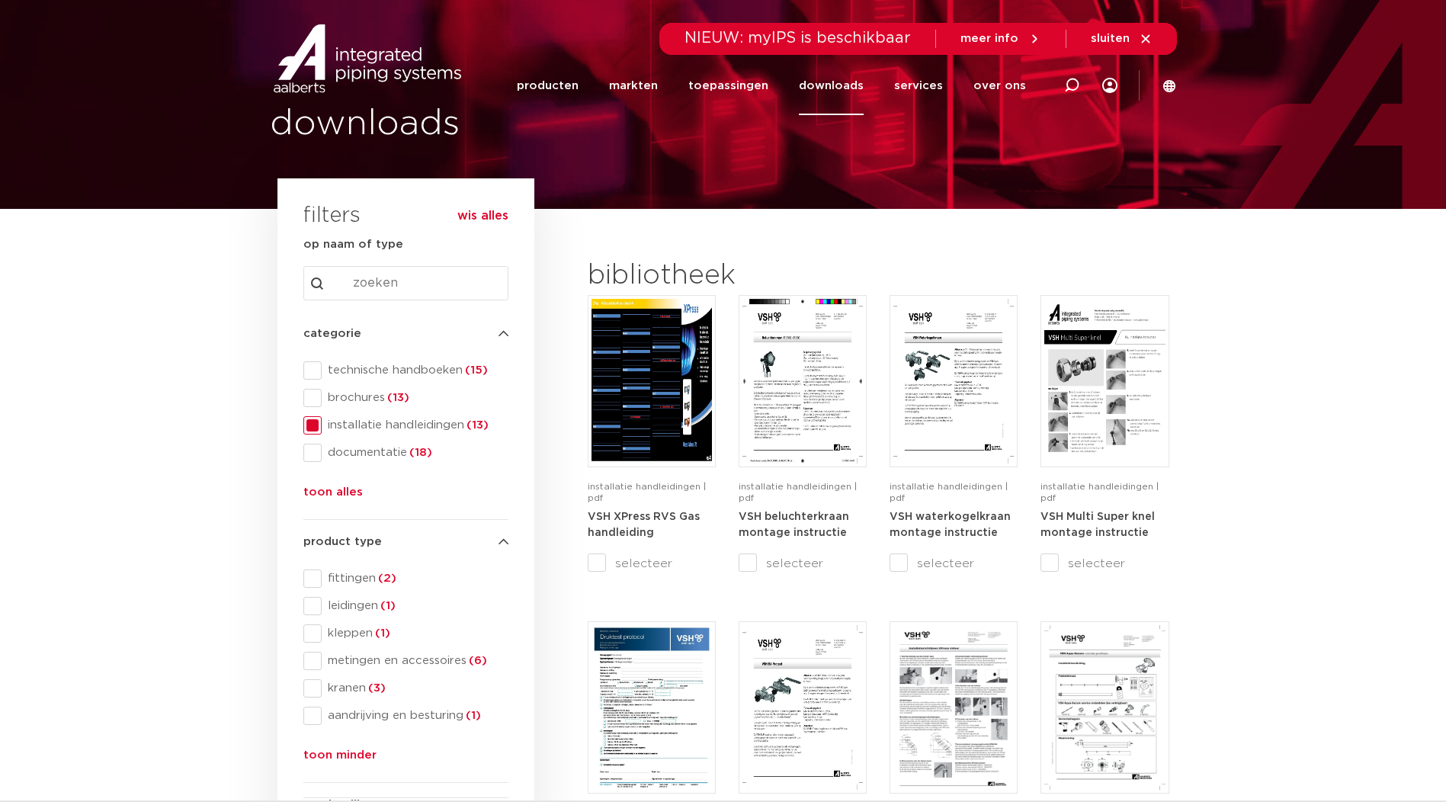
click at [306, 423] on span at bounding box center [312, 425] width 18 height 18
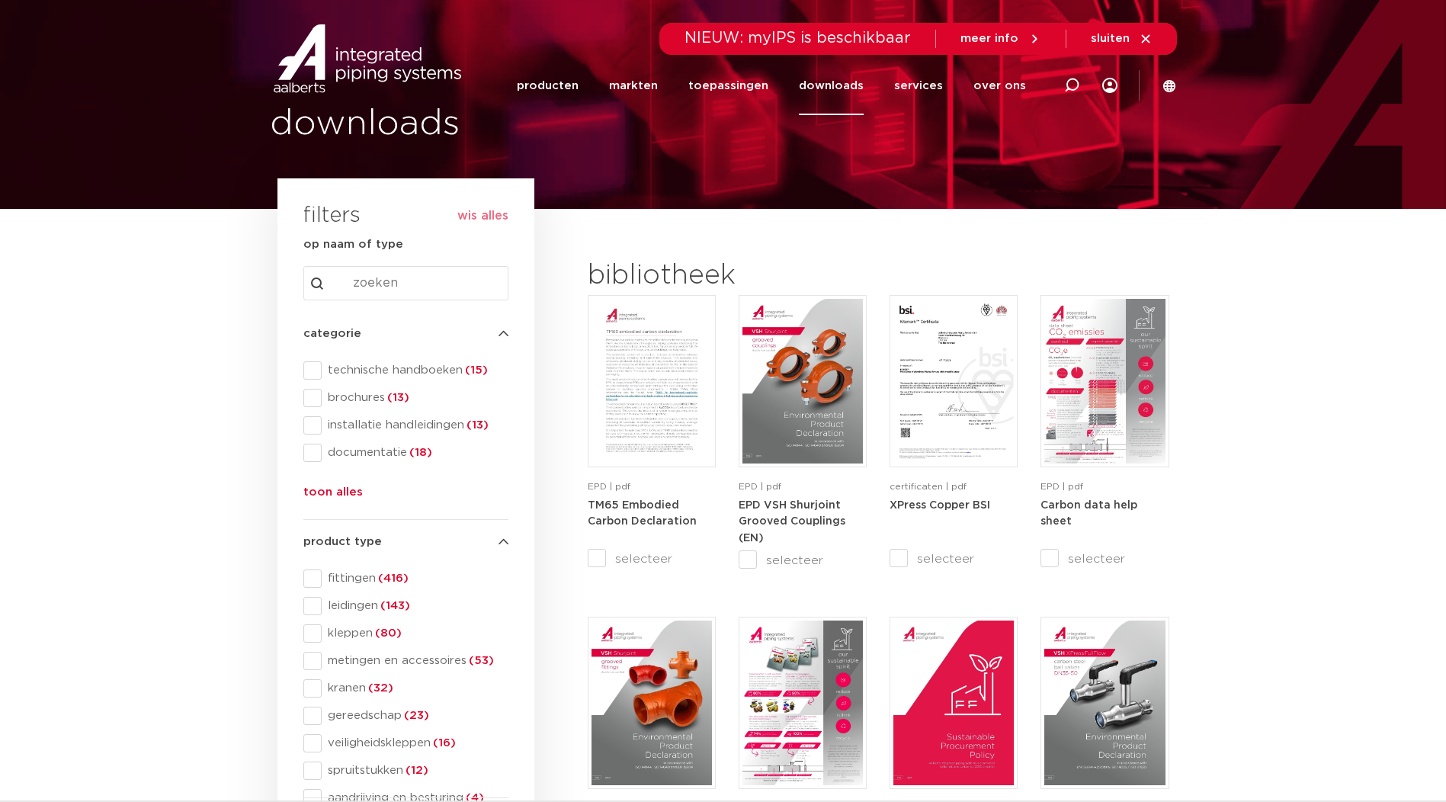
click at [341, 493] on button "toon alles" at bounding box center [332, 495] width 59 height 24
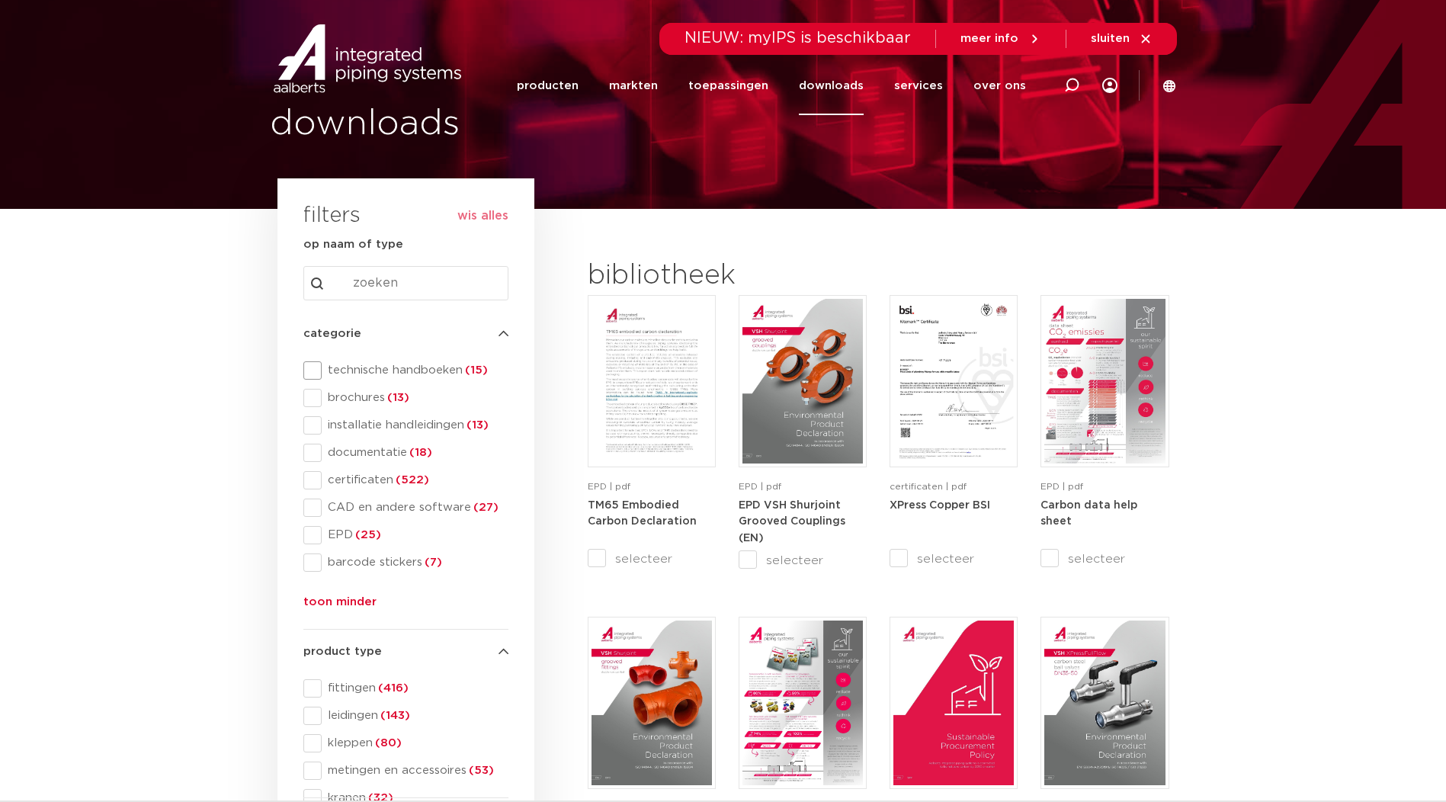
click at [313, 364] on span at bounding box center [312, 370] width 18 height 18
